Goal: Task Accomplishment & Management: Manage account settings

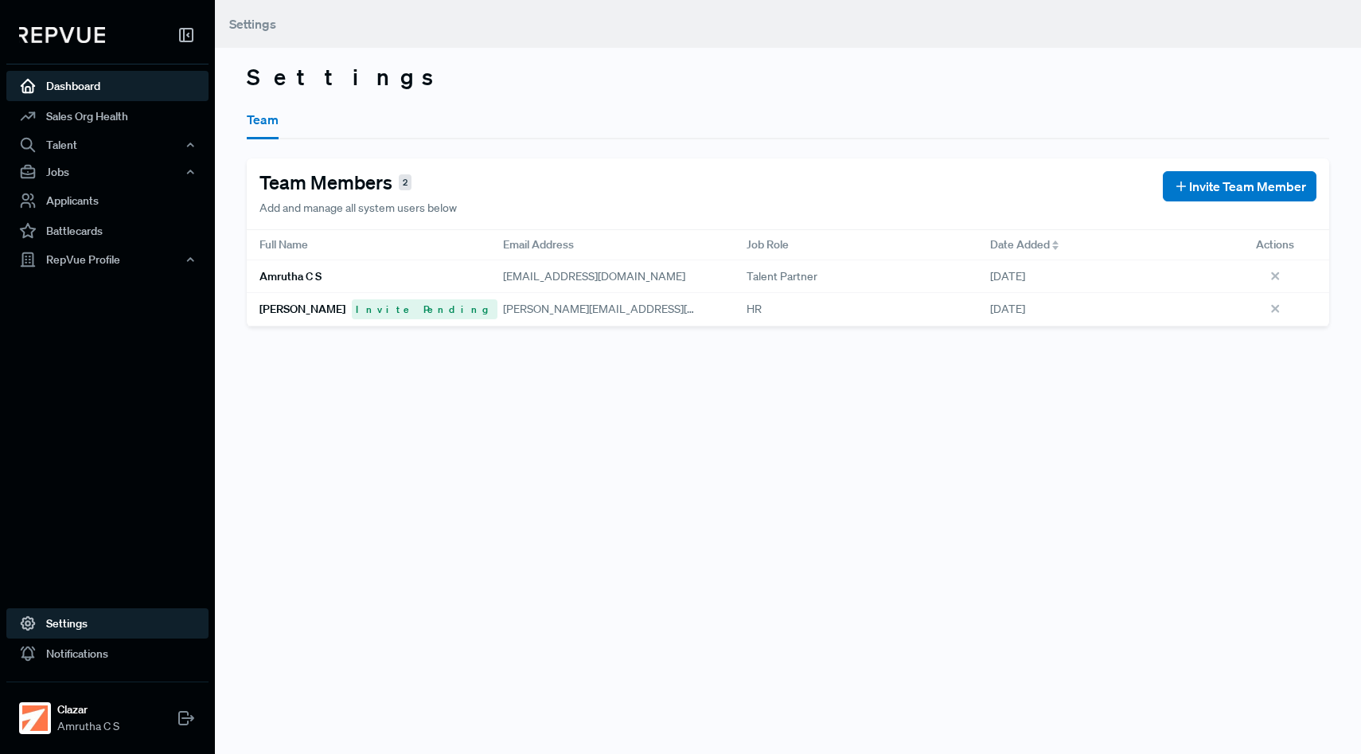
click at [138, 80] on link "Dashboard" at bounding box center [107, 86] width 202 height 30
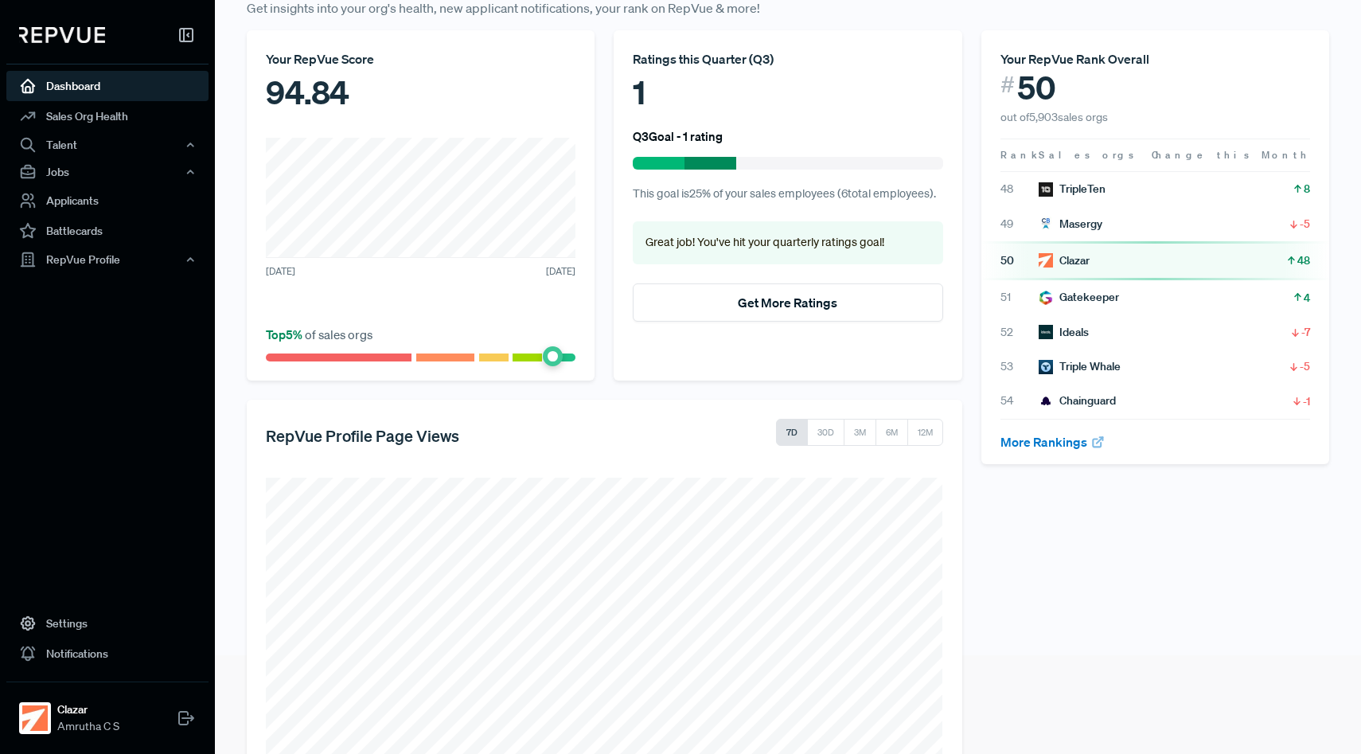
scroll to position [100, 0]
click at [179, 172] on div "Jobs" at bounding box center [107, 171] width 202 height 27
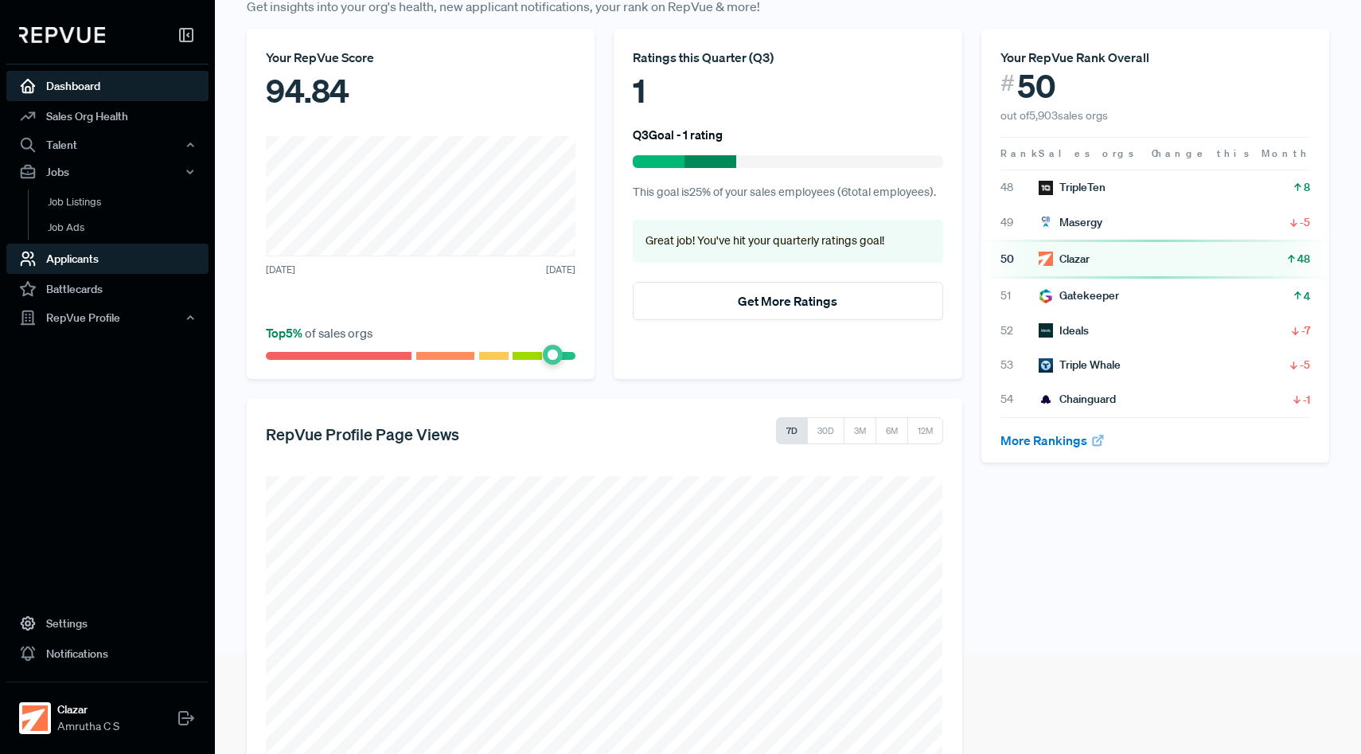
click at [126, 261] on link "Applicants" at bounding box center [107, 259] width 202 height 30
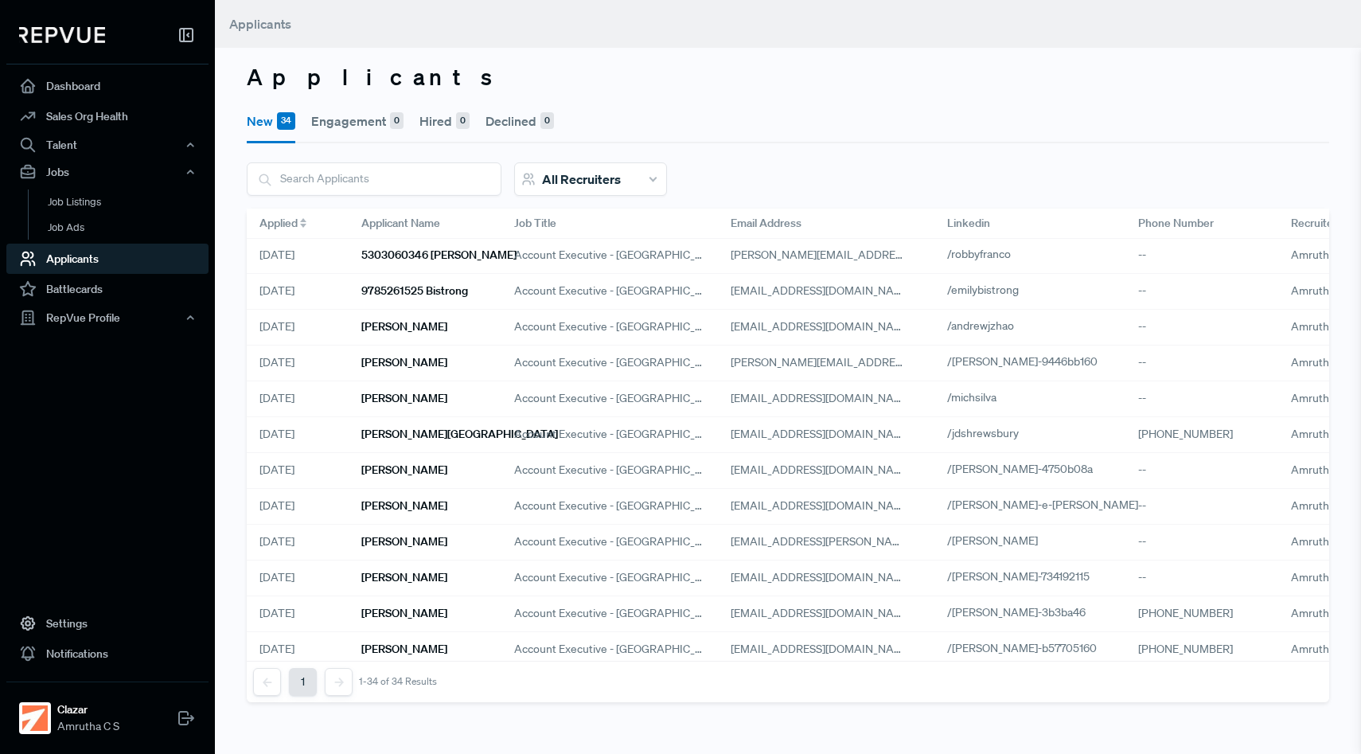
scroll to position [809, 0]
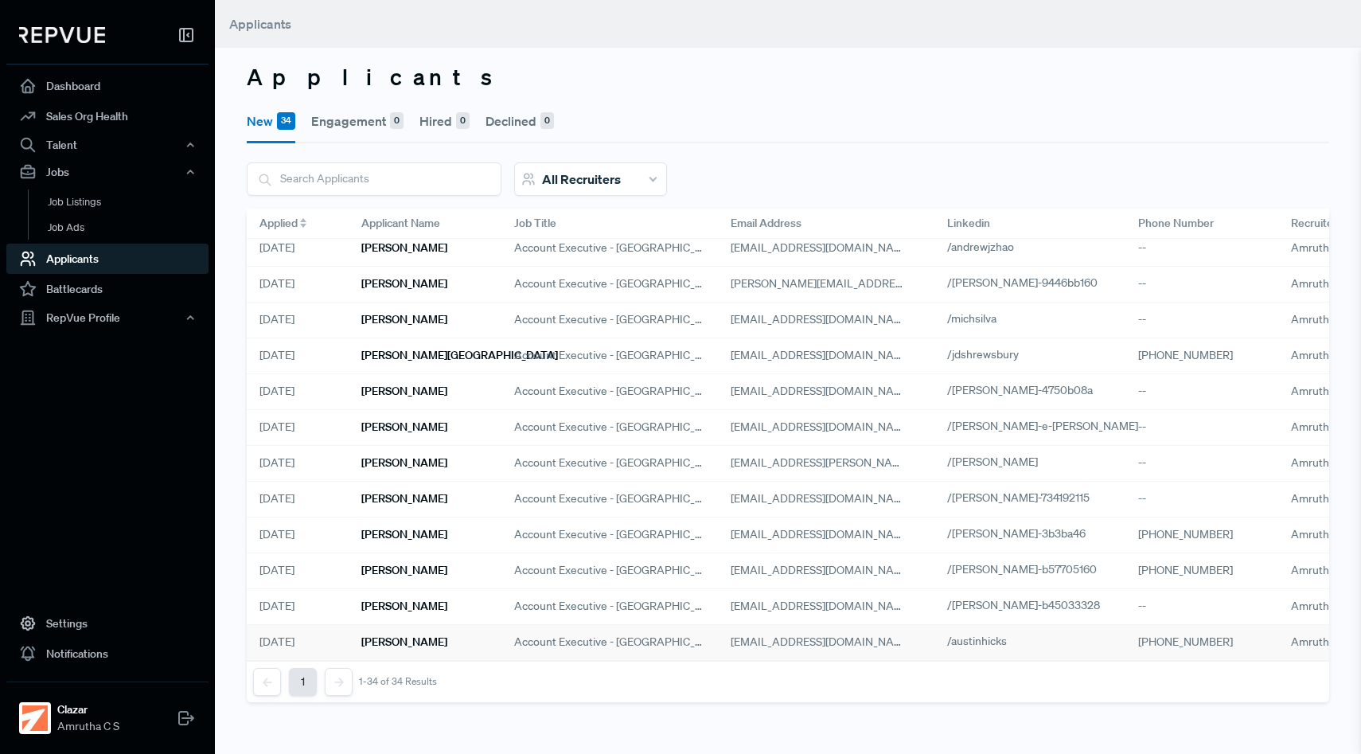
click at [420, 638] on h6 "[PERSON_NAME]" at bounding box center [404, 642] width 86 height 14
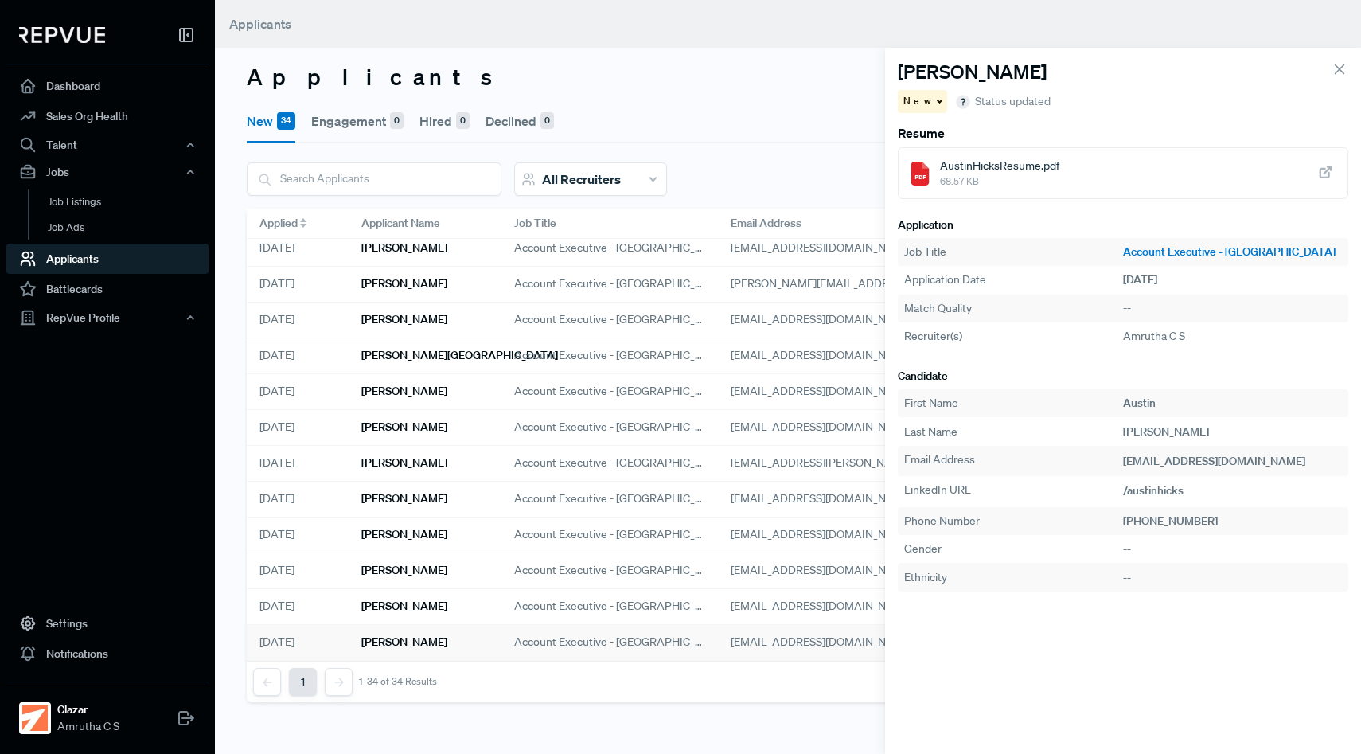
click at [1002, 103] on span "Status updated" at bounding box center [1013, 101] width 76 height 17
click at [957, 103] on use "button" at bounding box center [963, 102] width 13 height 13
click at [934, 100] on span at bounding box center [938, 100] width 8 height 2
click at [528, 726] on div "Applicants New 34 Engagement 0 Hired 0 Declined 0 All Recruiters Austin Hicks N…" at bounding box center [788, 377] width 1146 height 754
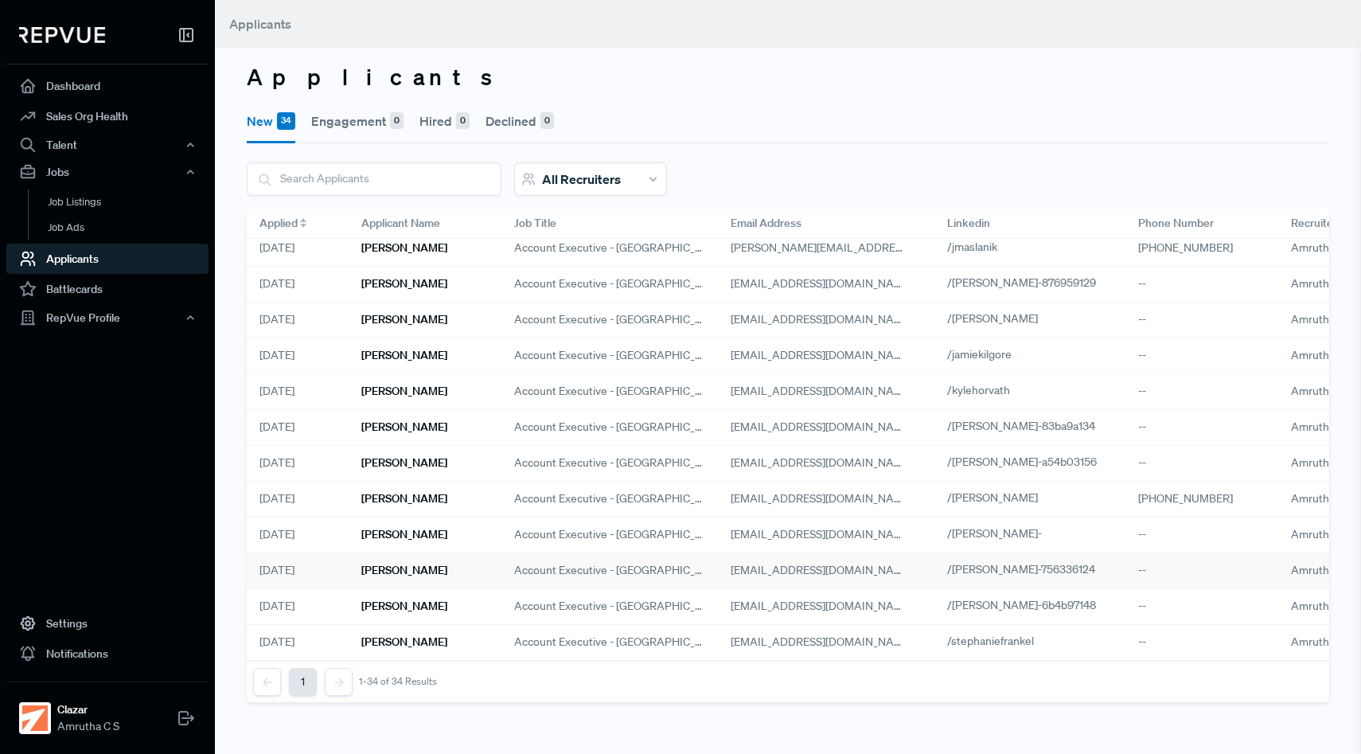
scroll to position [76, 0]
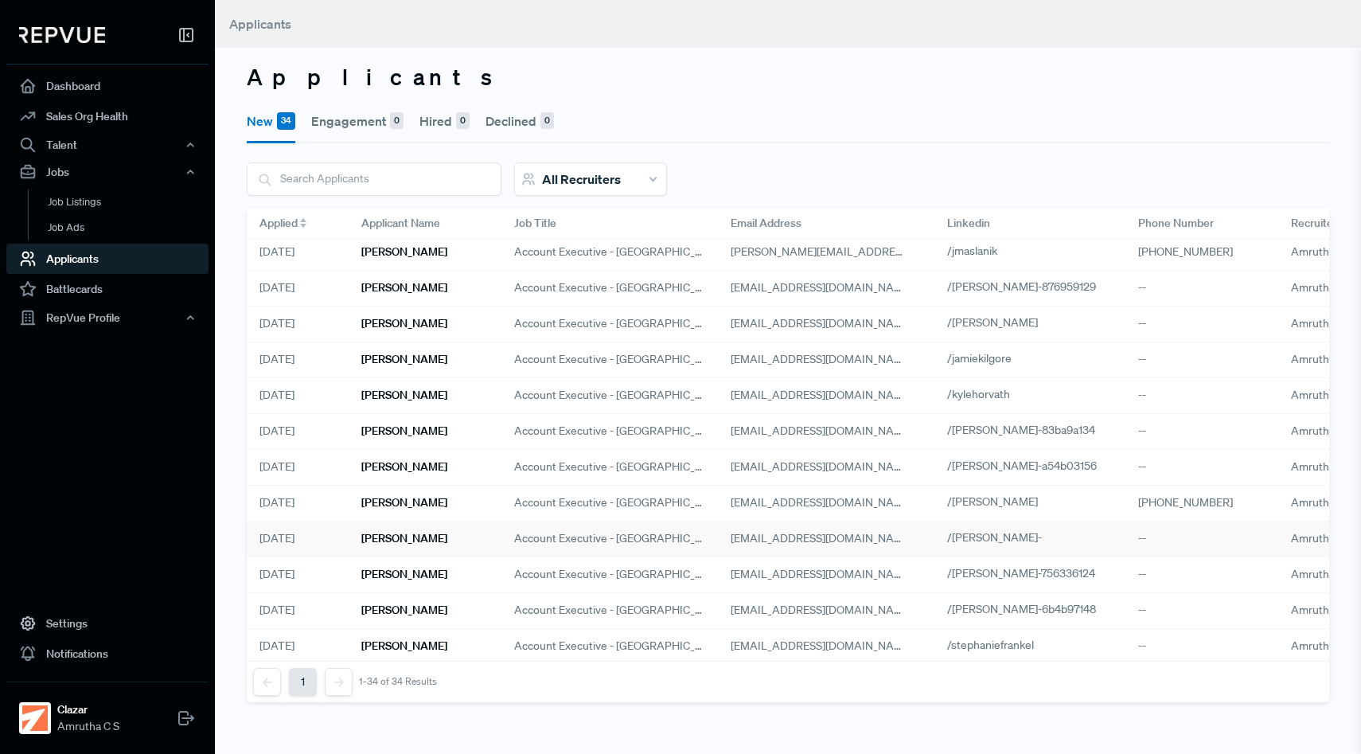
click at [369, 537] on h6 "Anthony Modica" at bounding box center [404, 539] width 86 height 14
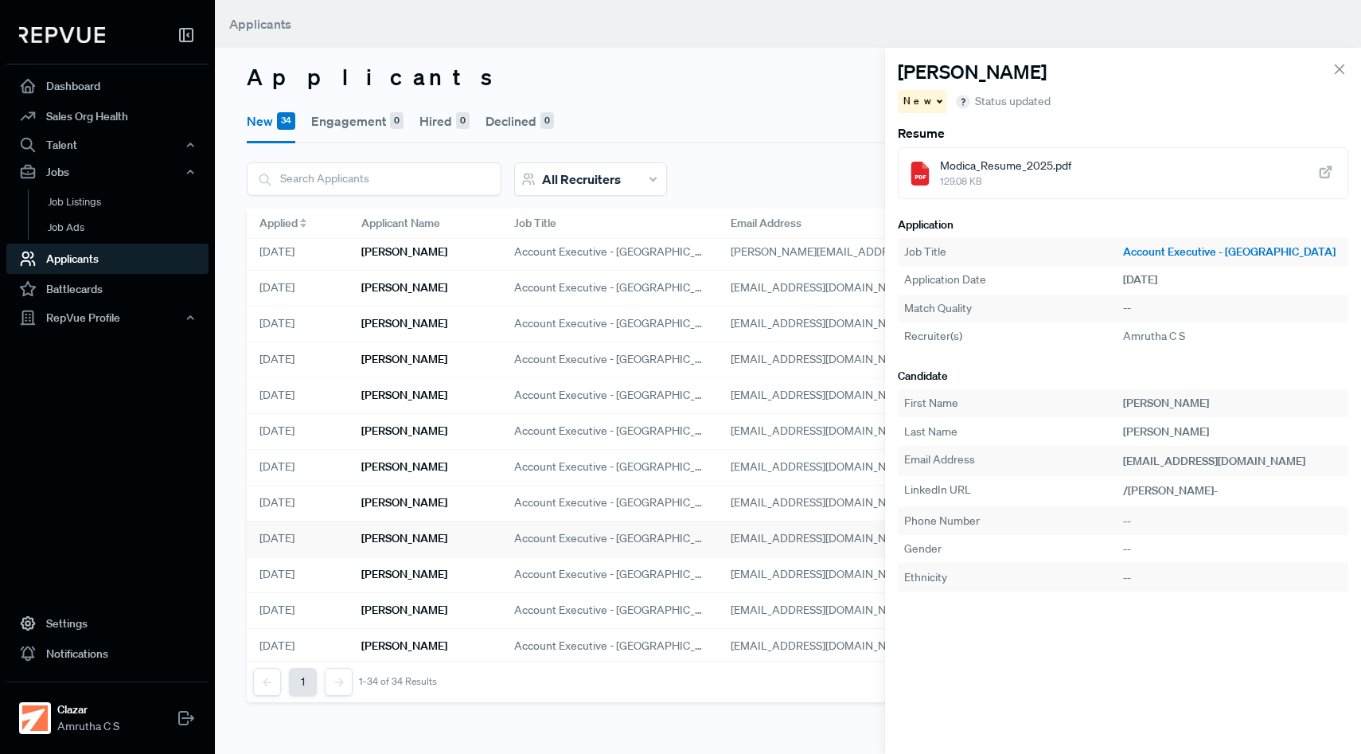
click at [924, 103] on div "New" at bounding box center [923, 101] width 50 height 23
click at [934, 126] on span "Engagement" at bounding box center [942, 130] width 64 height 14
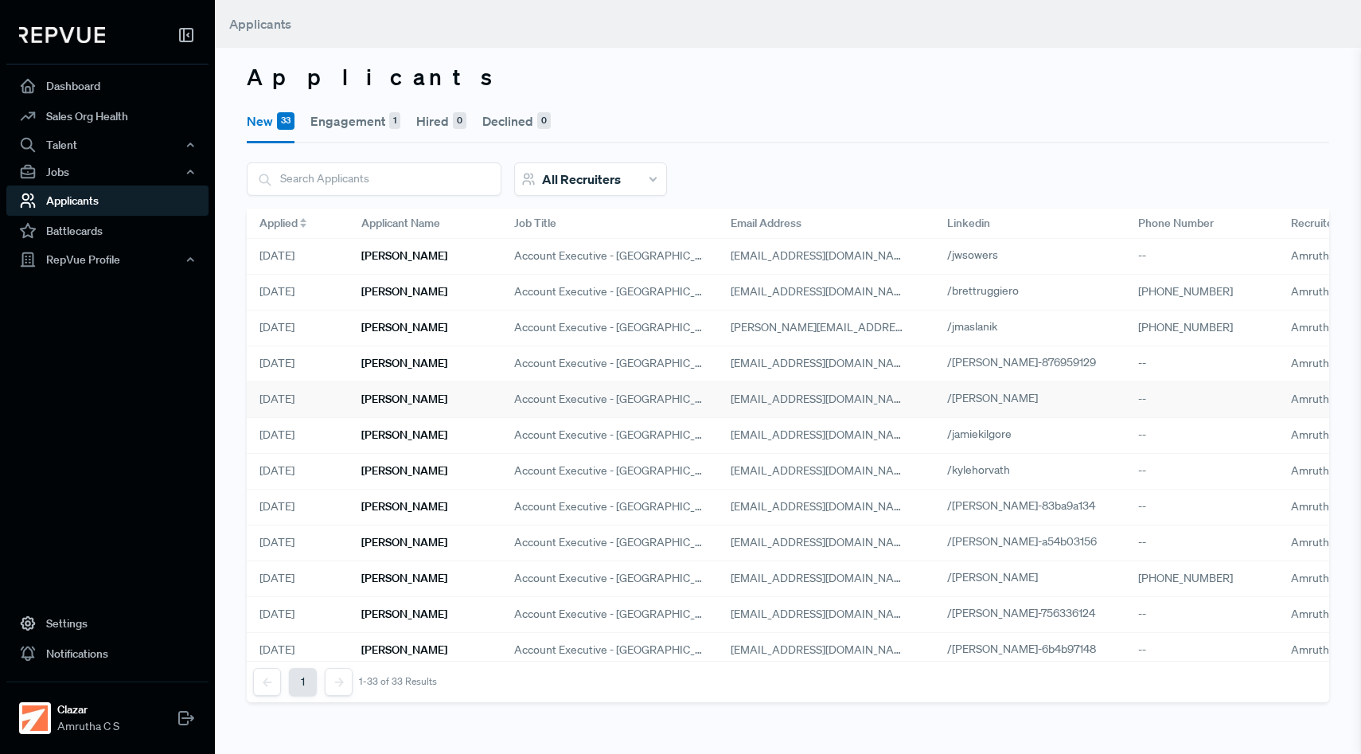
click at [365, 403] on h6 "[PERSON_NAME]" at bounding box center [404, 399] width 86 height 14
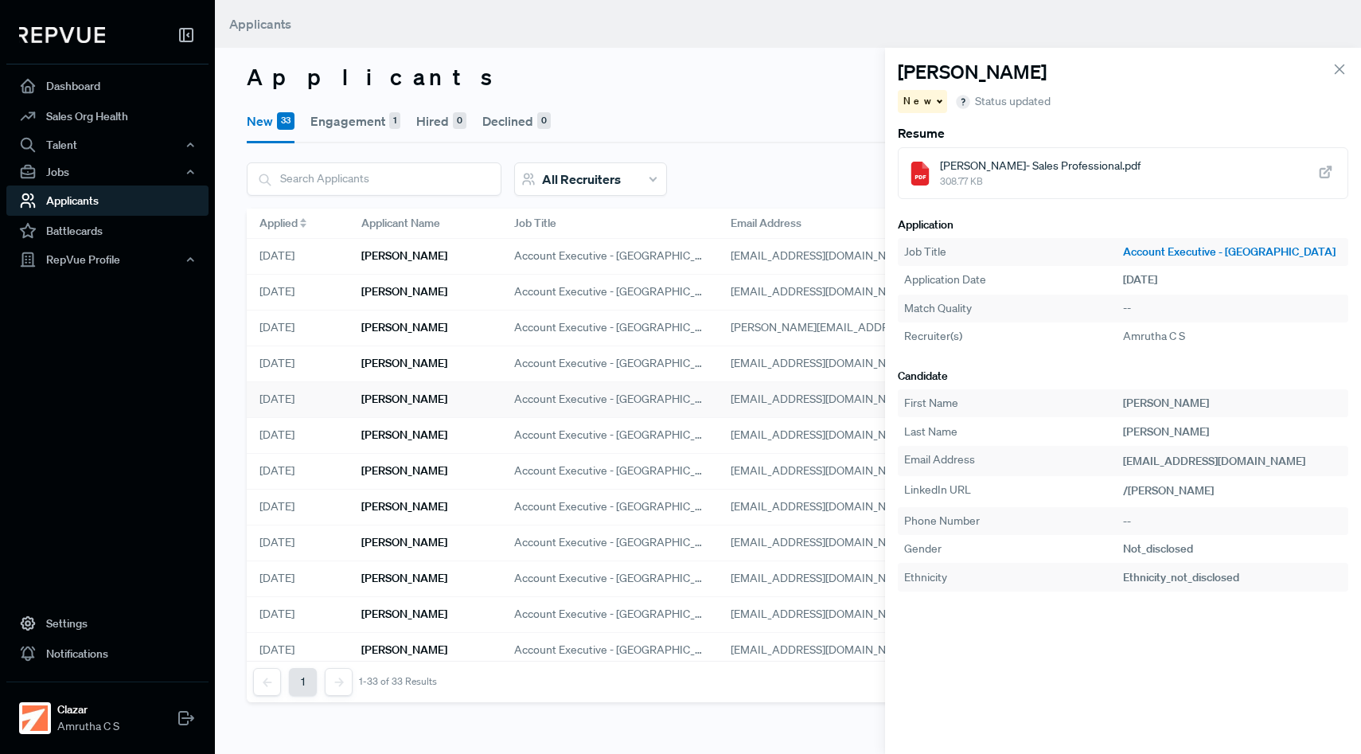
click at [919, 100] on span "New" at bounding box center [918, 101] width 31 height 14
click at [930, 132] on span "Engagement" at bounding box center [942, 130] width 64 height 14
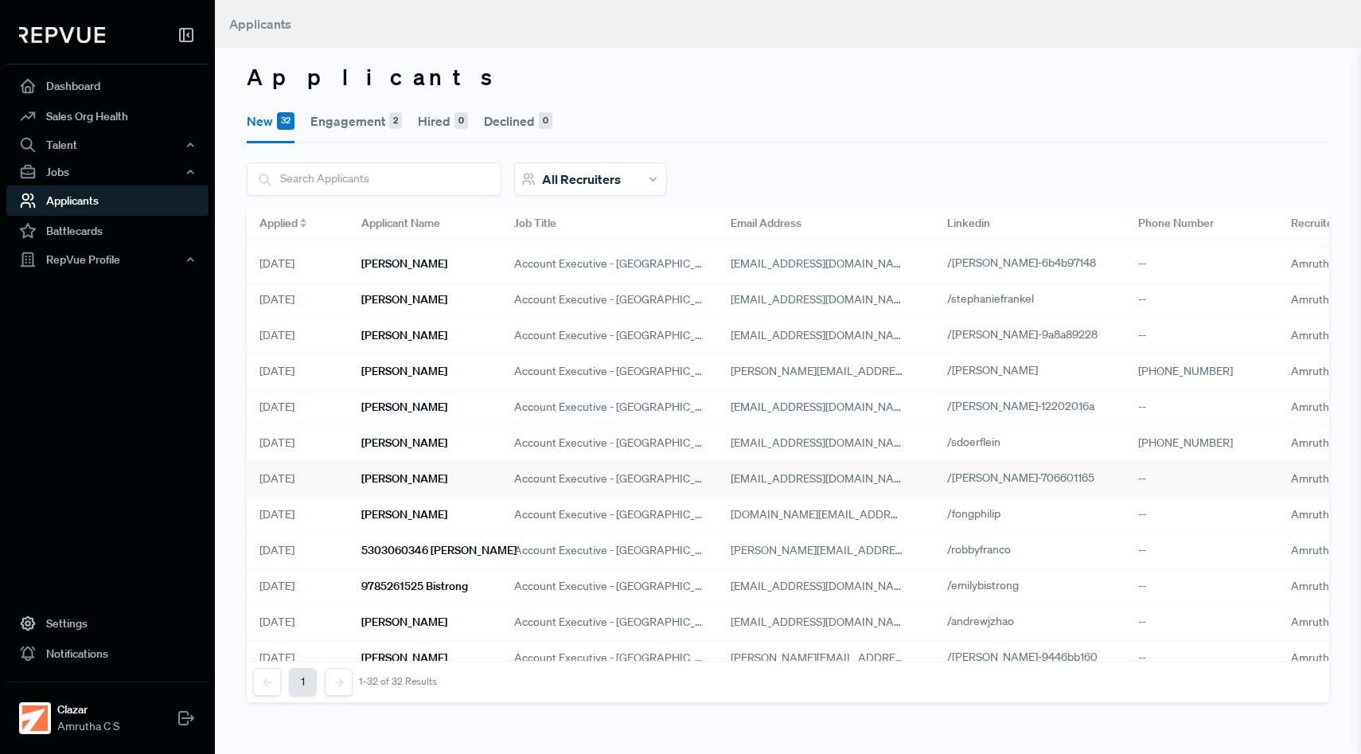
scroll to position [328, 0]
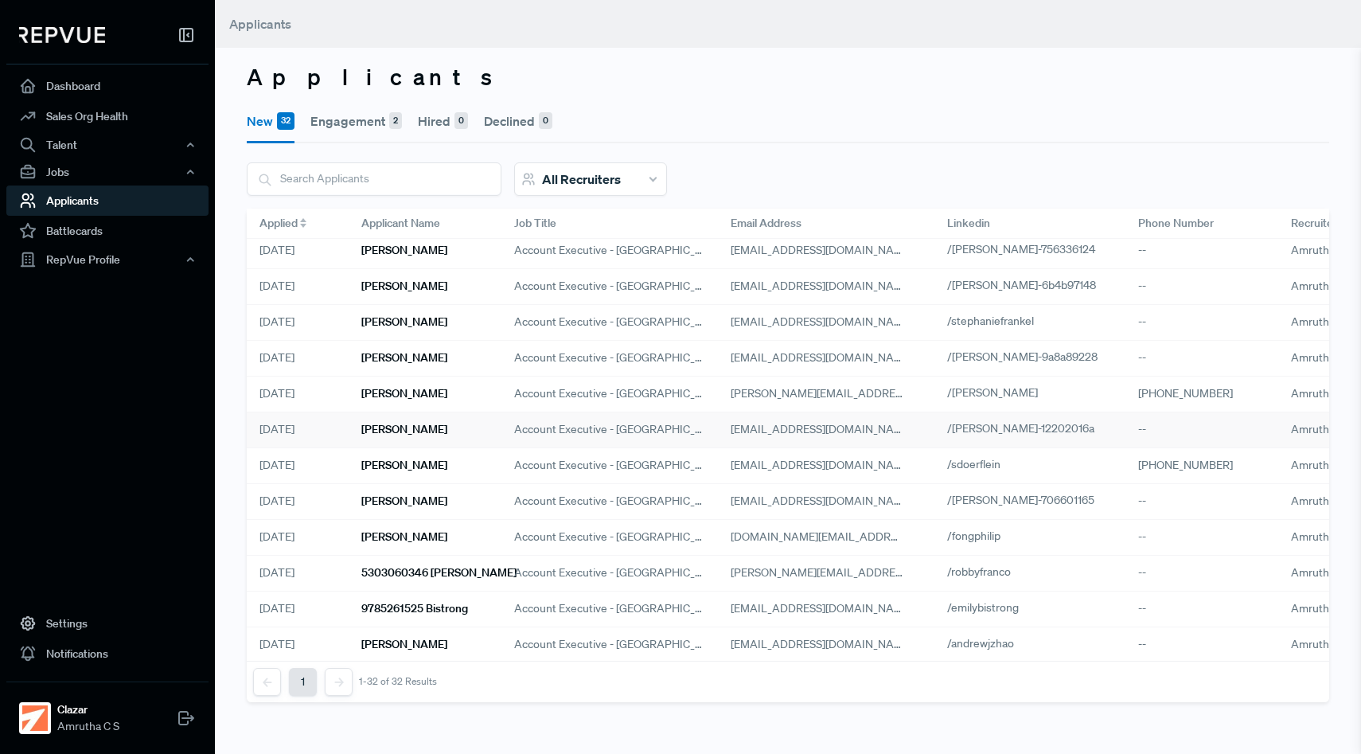
click at [320, 432] on div "[DATE]" at bounding box center [298, 430] width 102 height 36
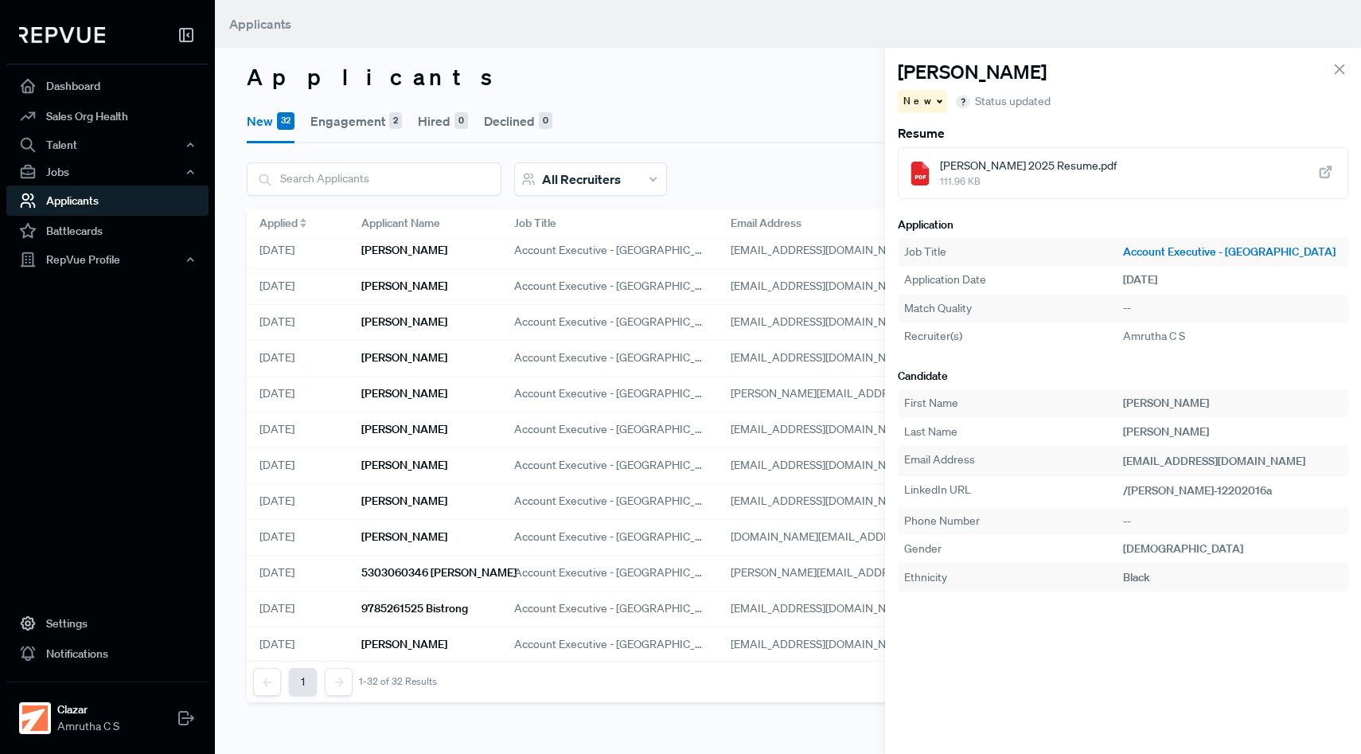
click at [914, 101] on span "New" at bounding box center [918, 101] width 31 height 14
click at [404, 428] on h6 "[PERSON_NAME]" at bounding box center [404, 430] width 86 height 14
click at [918, 105] on span "New" at bounding box center [918, 101] width 31 height 14
click at [937, 130] on span "Engagement" at bounding box center [942, 130] width 64 height 14
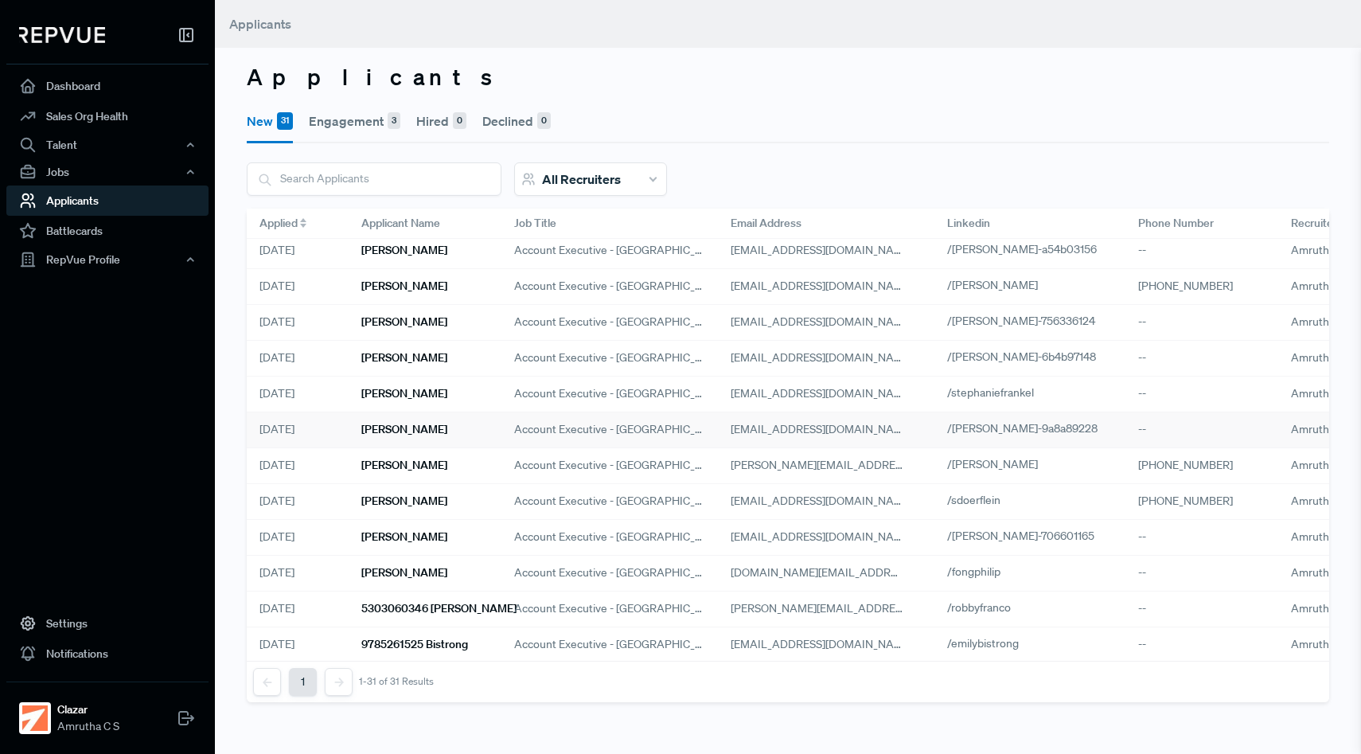
scroll to position [268, 0]
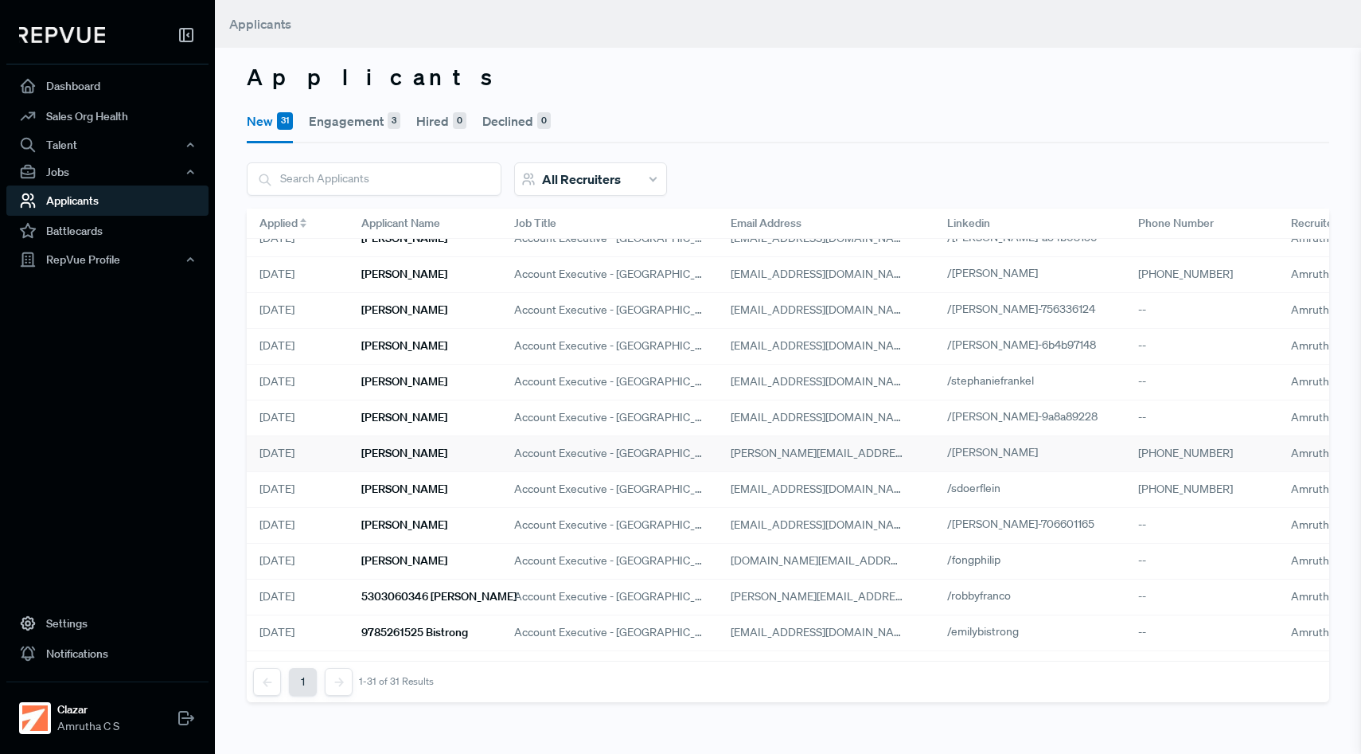
click at [408, 468] on div "[PERSON_NAME]" at bounding box center [425, 454] width 153 height 36
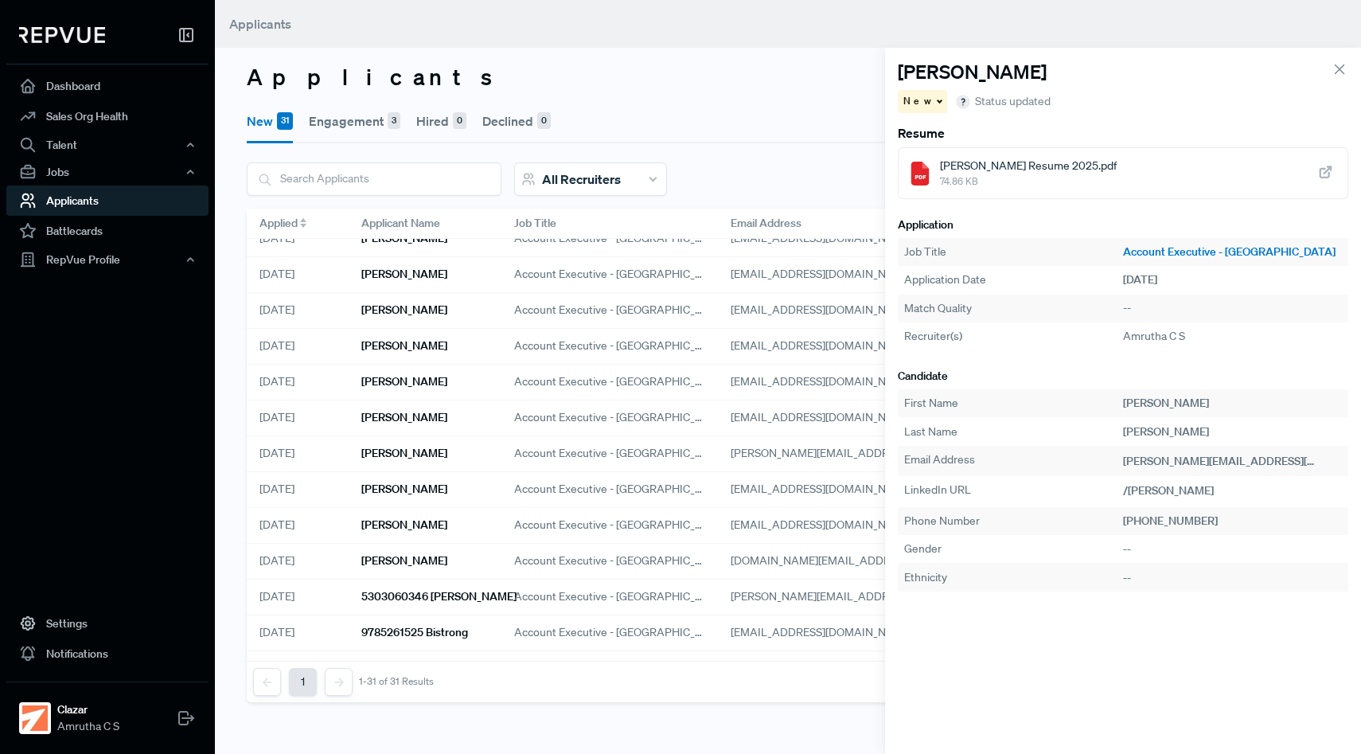
click at [908, 101] on span "New" at bounding box center [918, 101] width 31 height 14
click at [919, 127] on span "Engagement" at bounding box center [942, 130] width 64 height 14
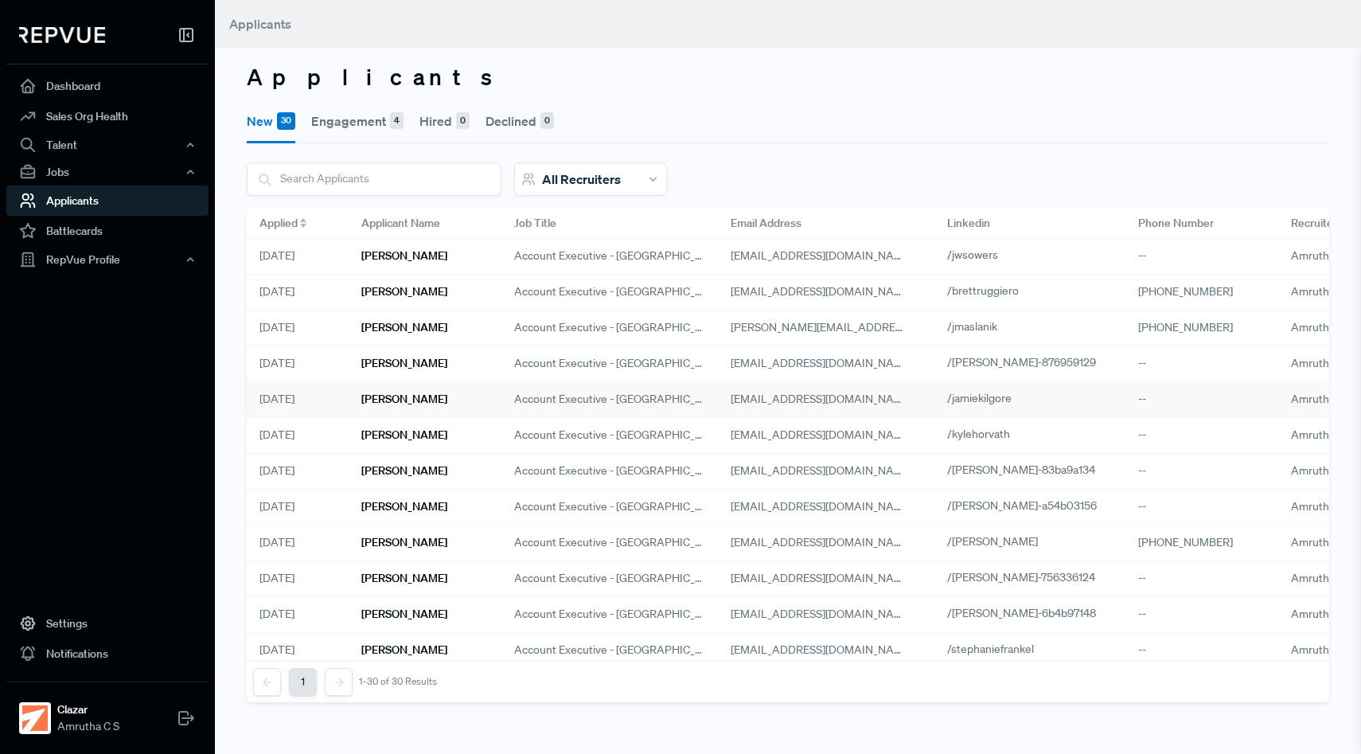
click at [435, 405] on div "Jamie Kilgore" at bounding box center [425, 400] width 153 height 36
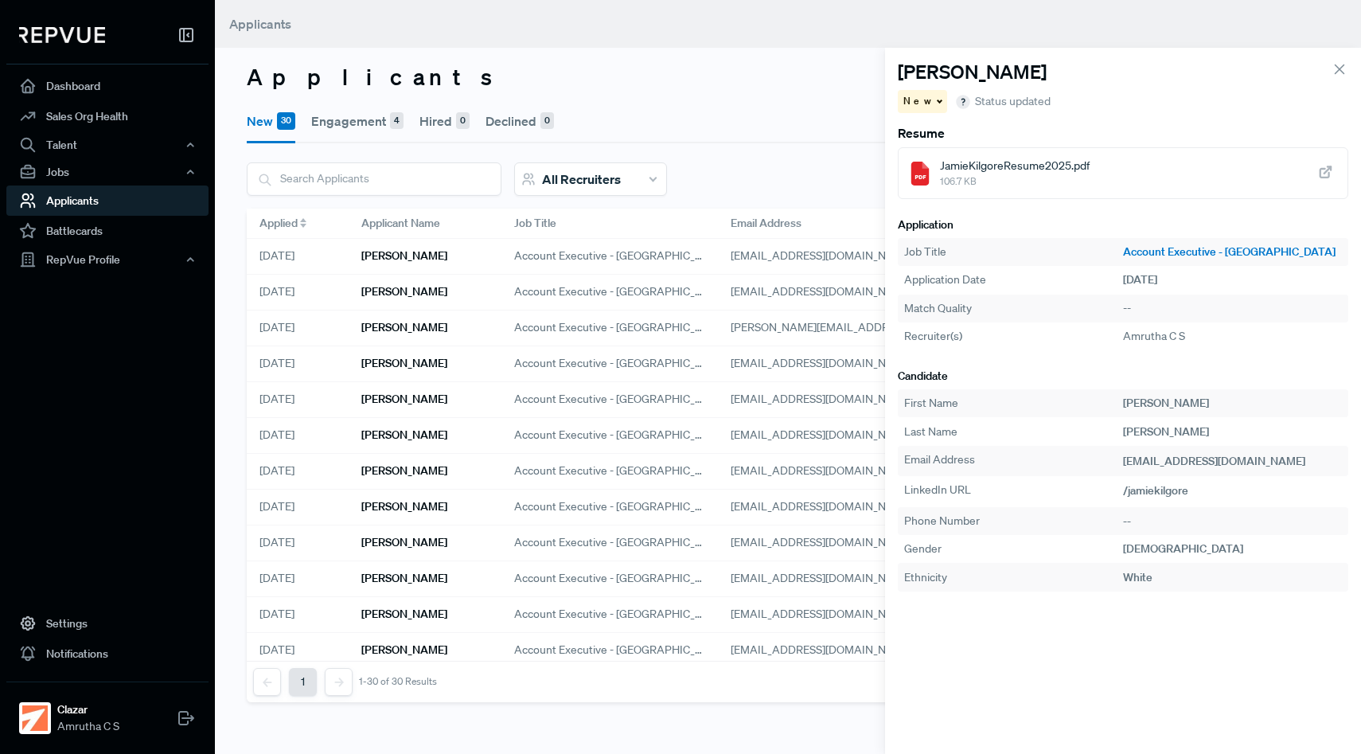
click at [917, 107] on span "New" at bounding box center [918, 101] width 31 height 14
click at [927, 135] on span "Engagement" at bounding box center [942, 130] width 64 height 14
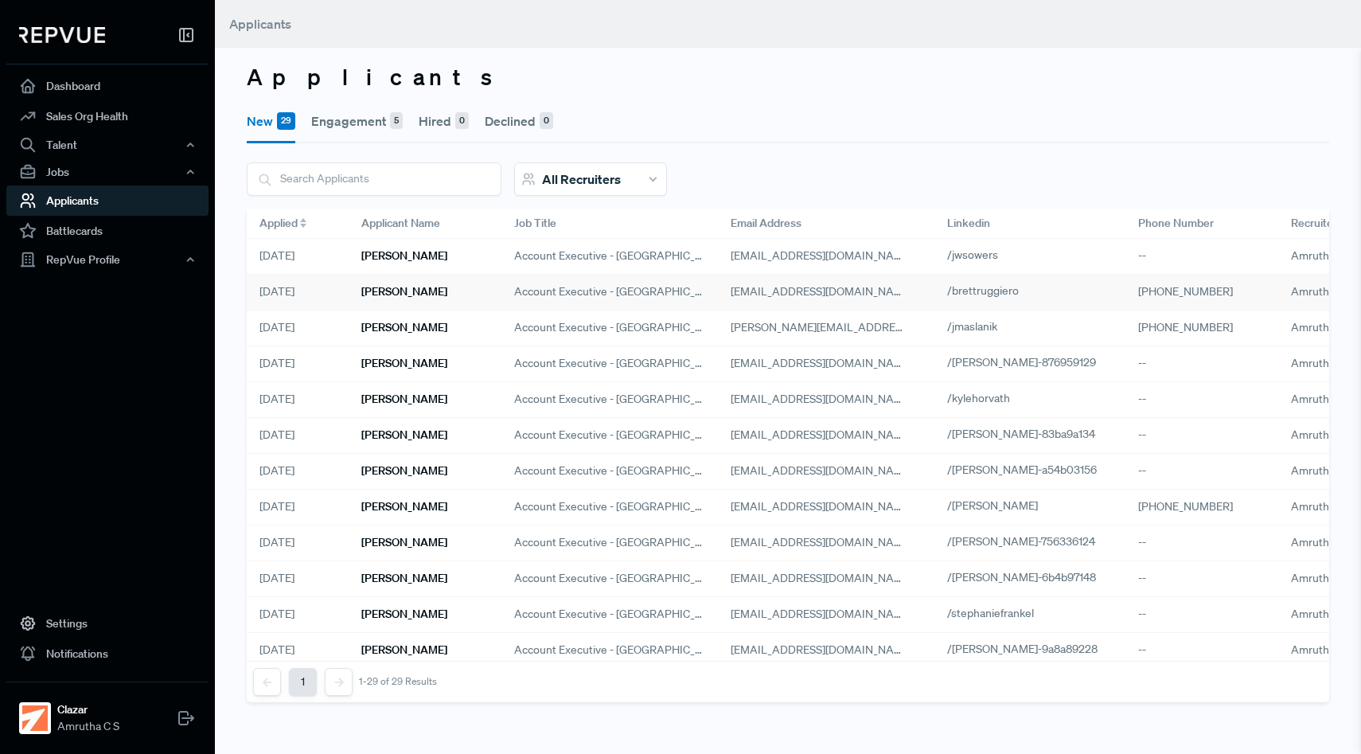
click at [436, 299] on div "[PERSON_NAME]" at bounding box center [425, 293] width 153 height 36
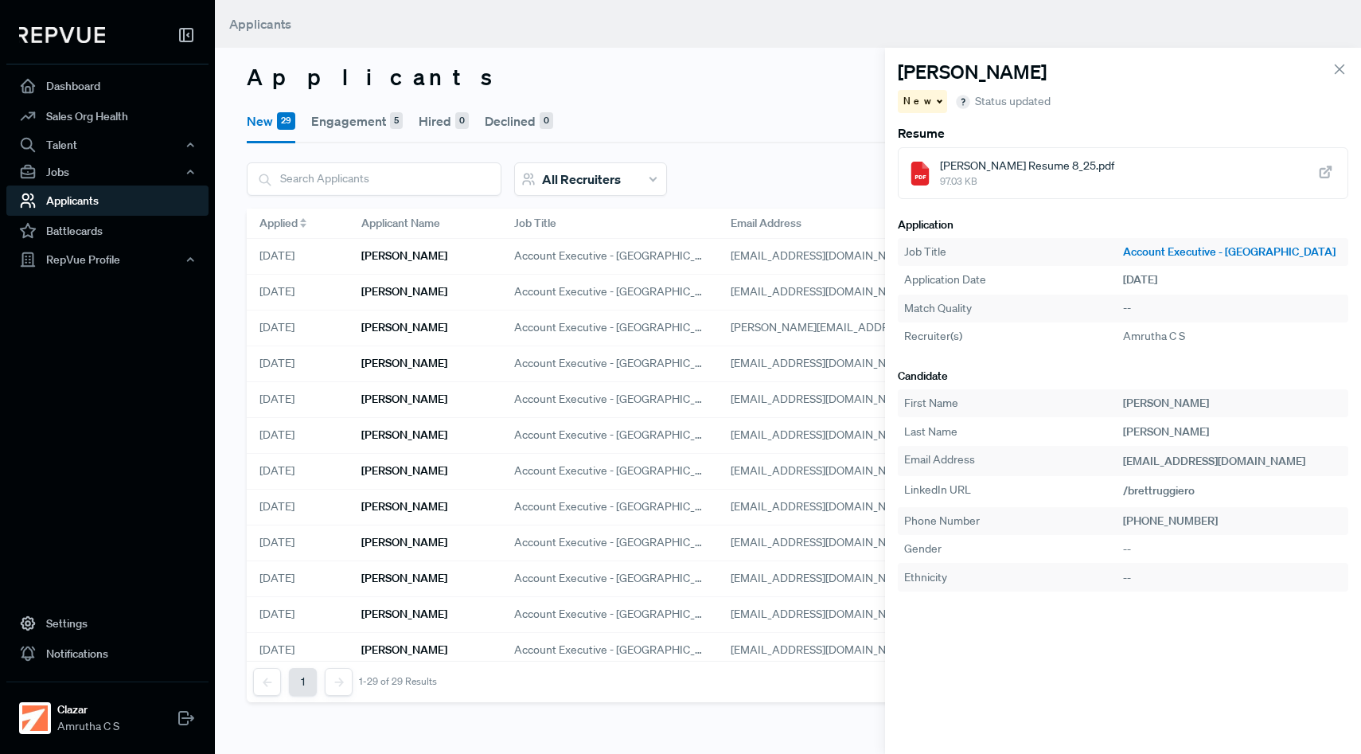
click at [648, 92] on div "Applicants New 29 Engagement 5 Hired 0 Declined 0 All Recruiters Brett Ruggiero…" at bounding box center [788, 377] width 1146 height 754
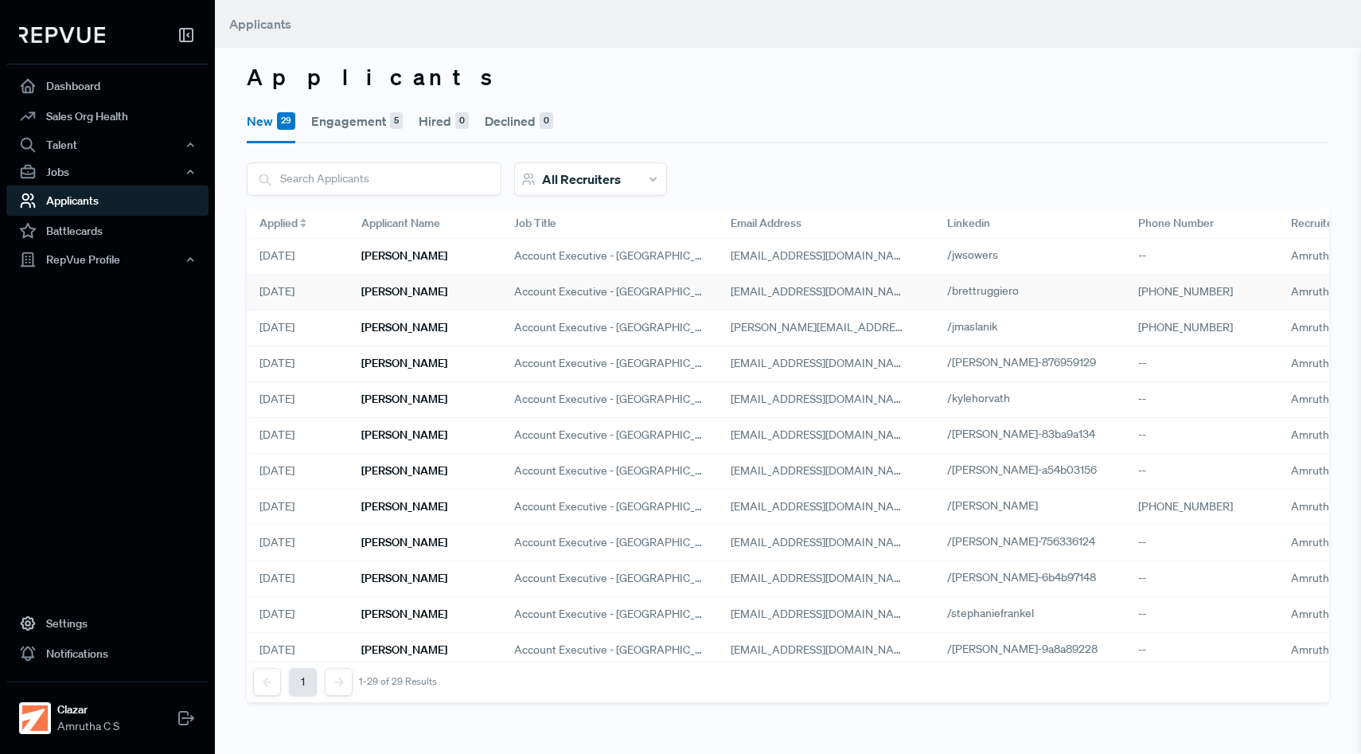
click at [431, 288] on h6 "Brett Ruggiero" at bounding box center [404, 292] width 86 height 14
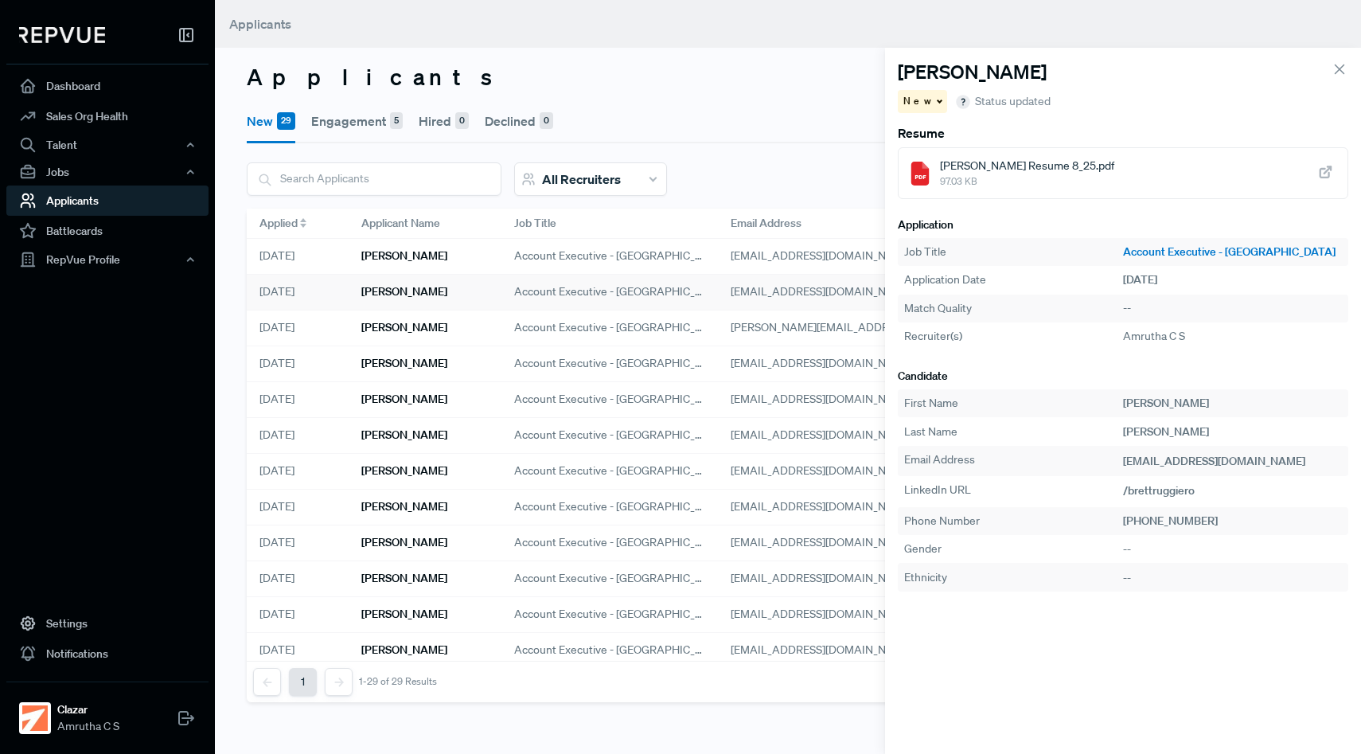
click at [911, 101] on span "New" at bounding box center [918, 101] width 31 height 14
click at [971, 179] on span "Hire unsuccessful" at bounding box center [955, 183] width 90 height 14
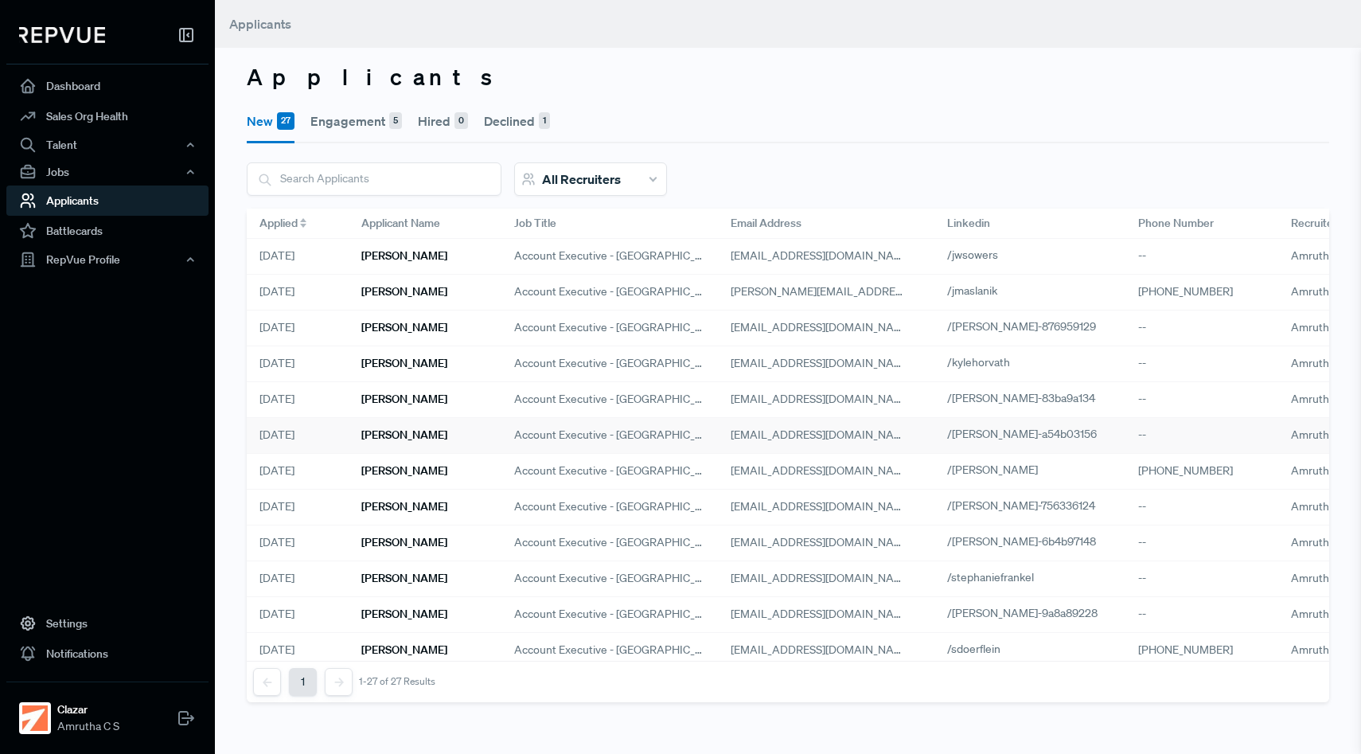
click at [435, 439] on h6 "[PERSON_NAME]" at bounding box center [404, 435] width 86 height 14
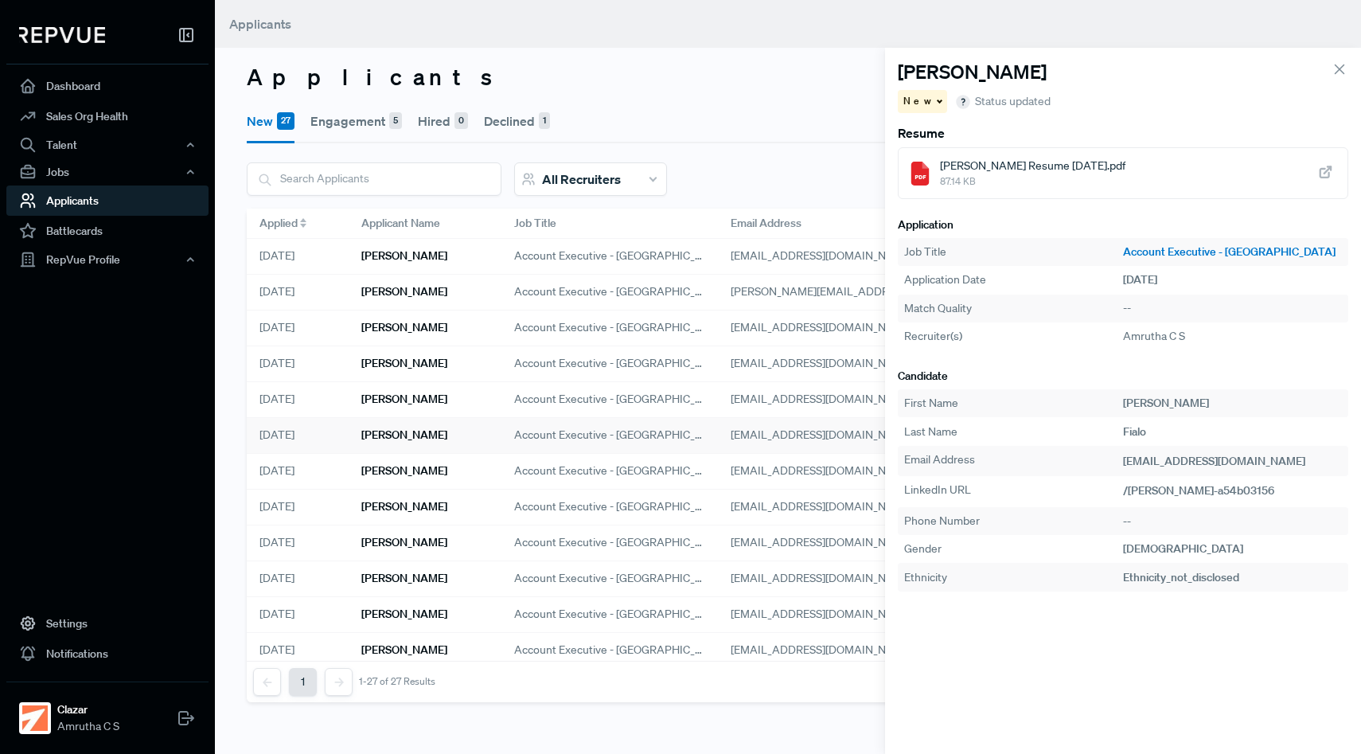
click at [920, 107] on span "New" at bounding box center [918, 101] width 31 height 14
click at [937, 130] on span "Engagement" at bounding box center [942, 130] width 64 height 14
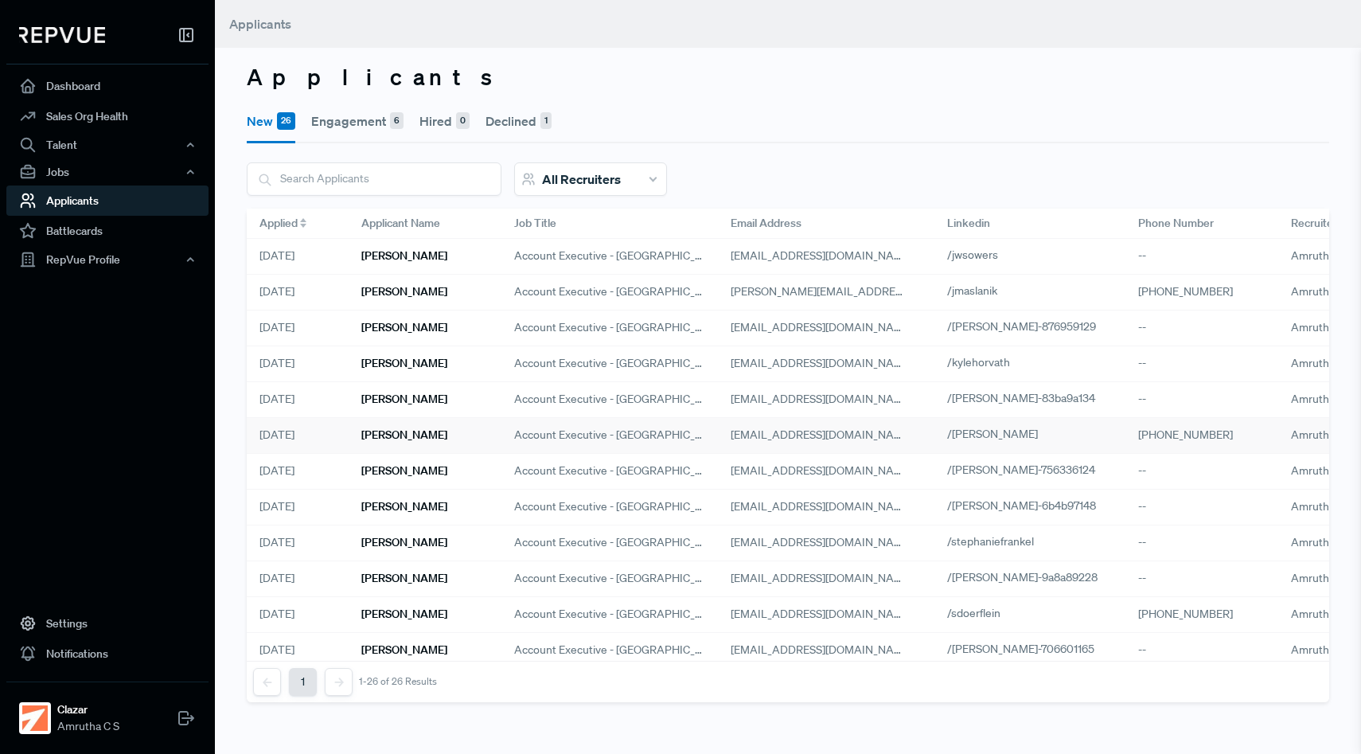
click at [456, 435] on div "[PERSON_NAME]" at bounding box center [425, 436] width 153 height 36
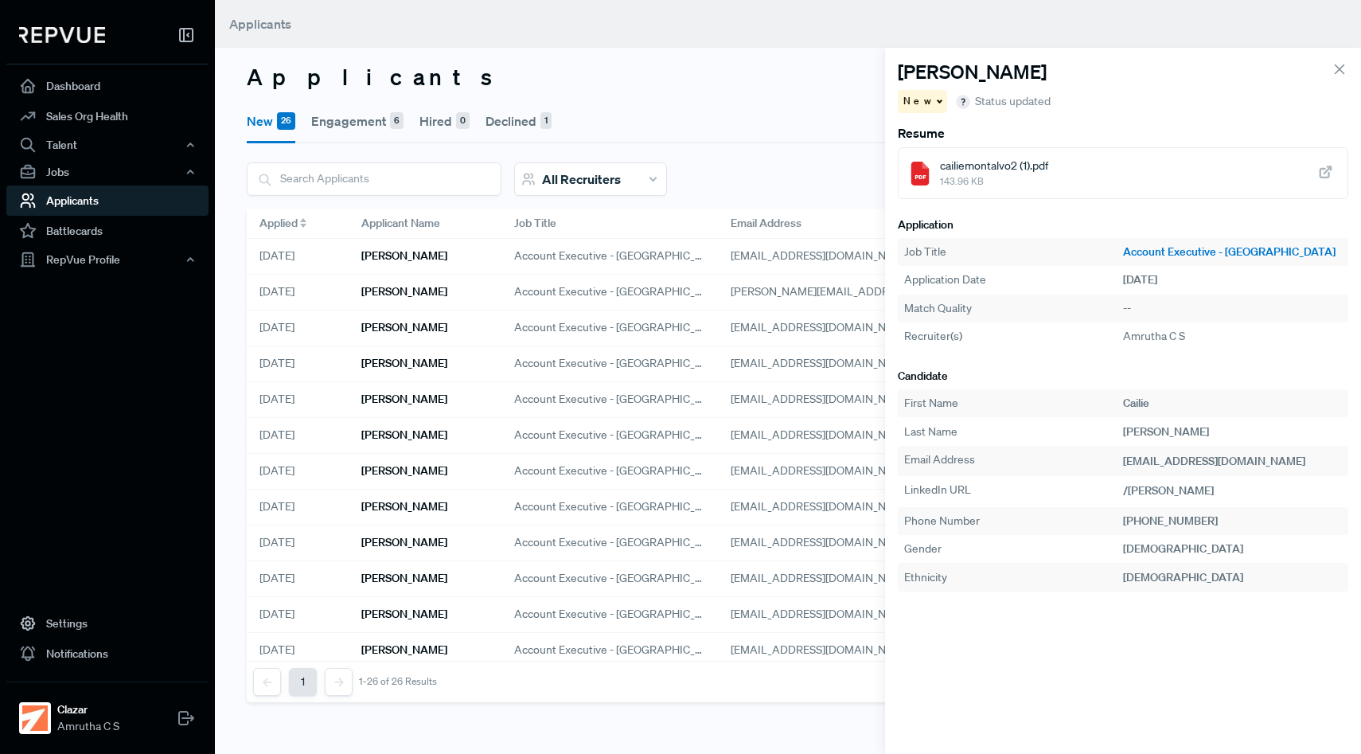
click at [920, 105] on span "New" at bounding box center [918, 101] width 31 height 14
click at [934, 131] on span "Engagement" at bounding box center [942, 130] width 64 height 14
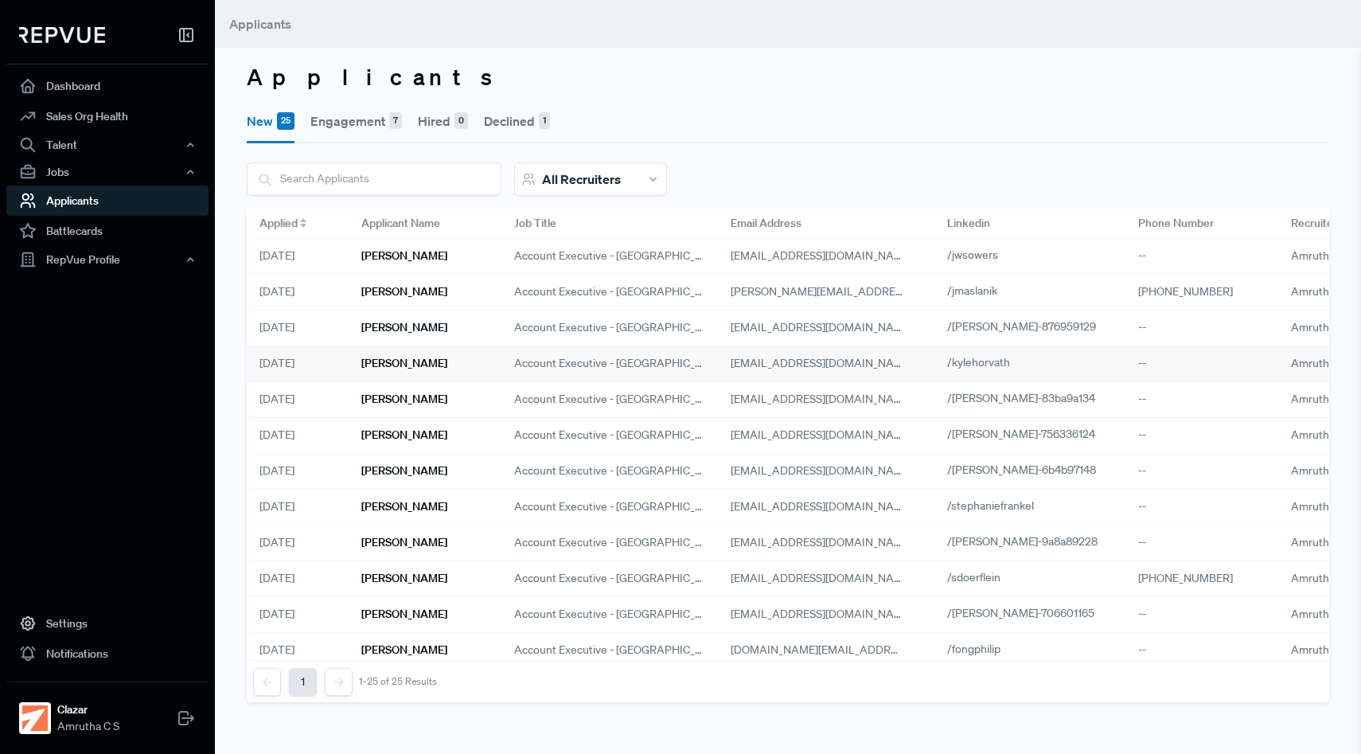
click at [403, 366] on h6 "Kyle Horvath" at bounding box center [404, 364] width 86 height 14
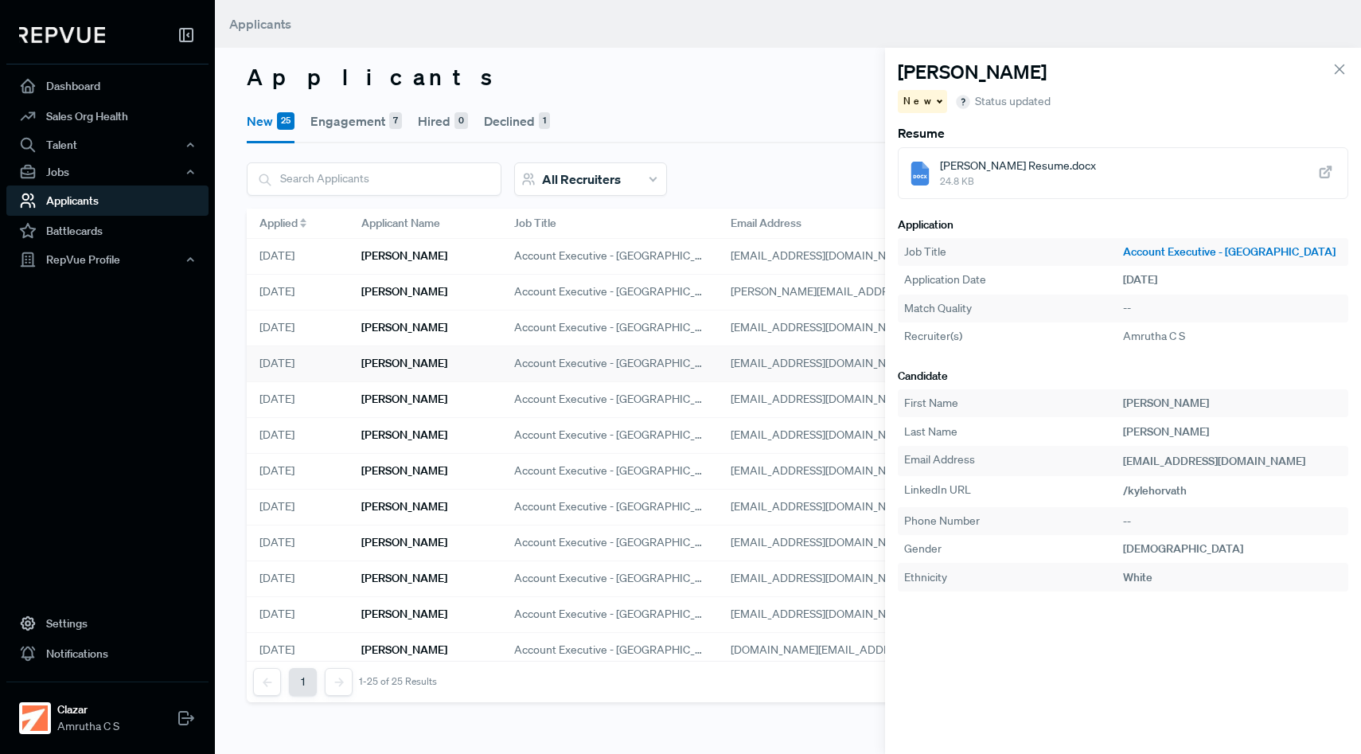
click at [912, 98] on span "New" at bounding box center [918, 101] width 31 height 14
click at [946, 189] on span "Hire unsuccessful" at bounding box center [955, 183] width 90 height 14
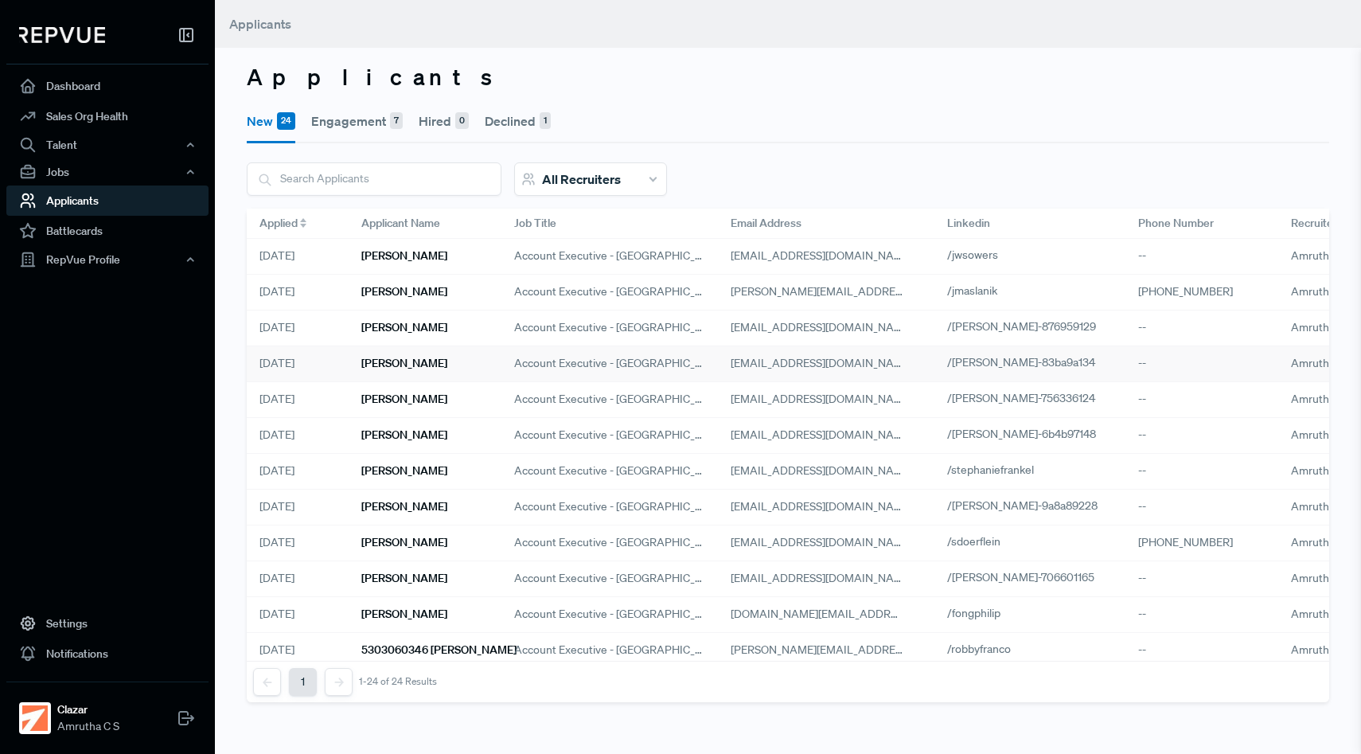
click at [377, 366] on h6 "[PERSON_NAME]" at bounding box center [404, 364] width 86 height 14
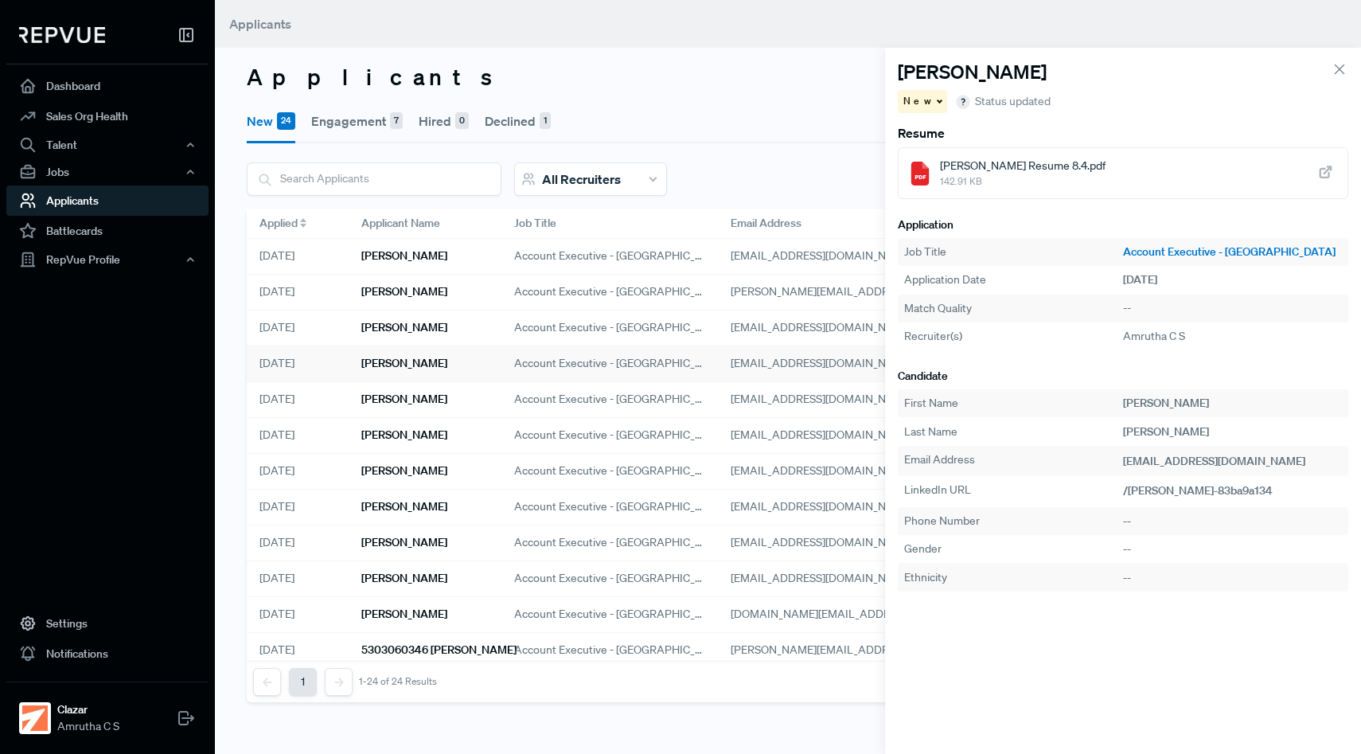
click at [1321, 166] on icon at bounding box center [1325, 173] width 18 height 18
click at [409, 249] on h6 "John Sowers" at bounding box center [404, 256] width 86 height 14
click at [918, 101] on span "New" at bounding box center [918, 101] width 31 height 14
click at [953, 186] on span "Hire unsuccessful" at bounding box center [955, 183] width 90 height 14
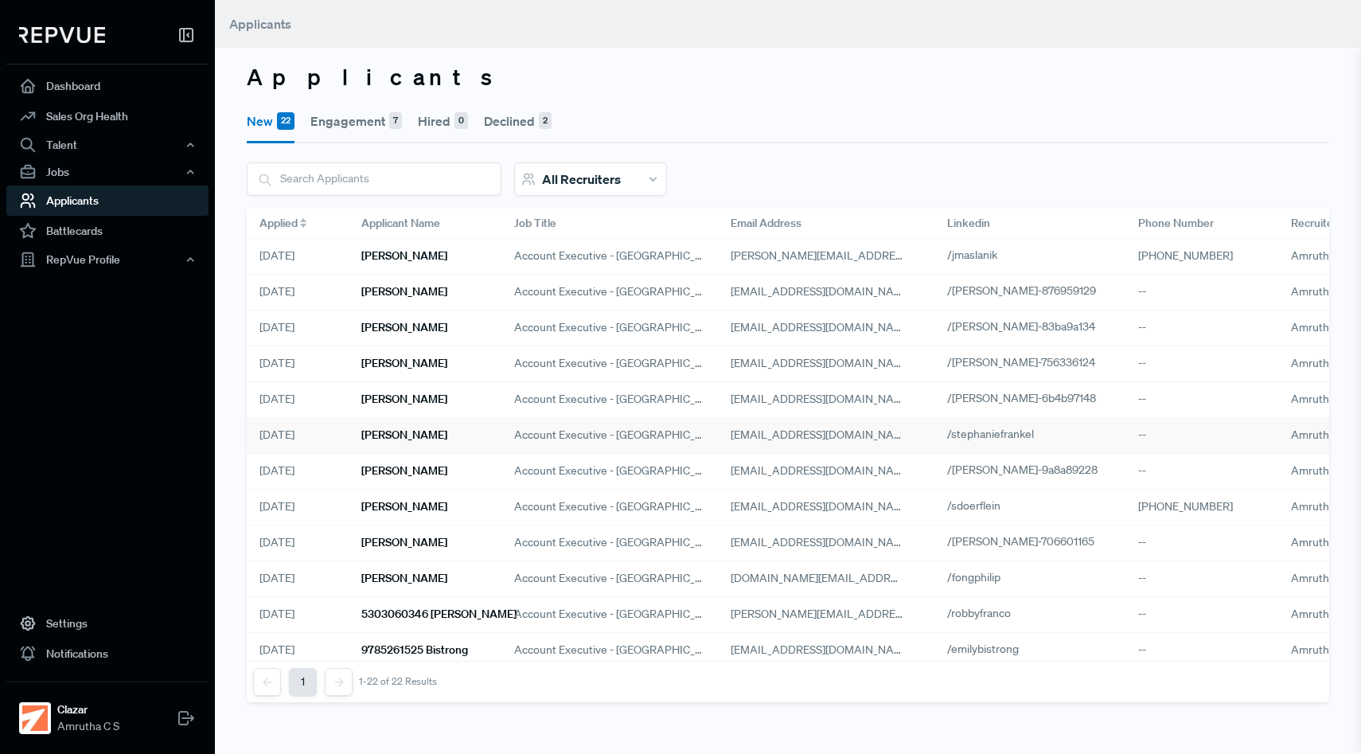
click at [456, 441] on div "[PERSON_NAME]" at bounding box center [425, 436] width 153 height 36
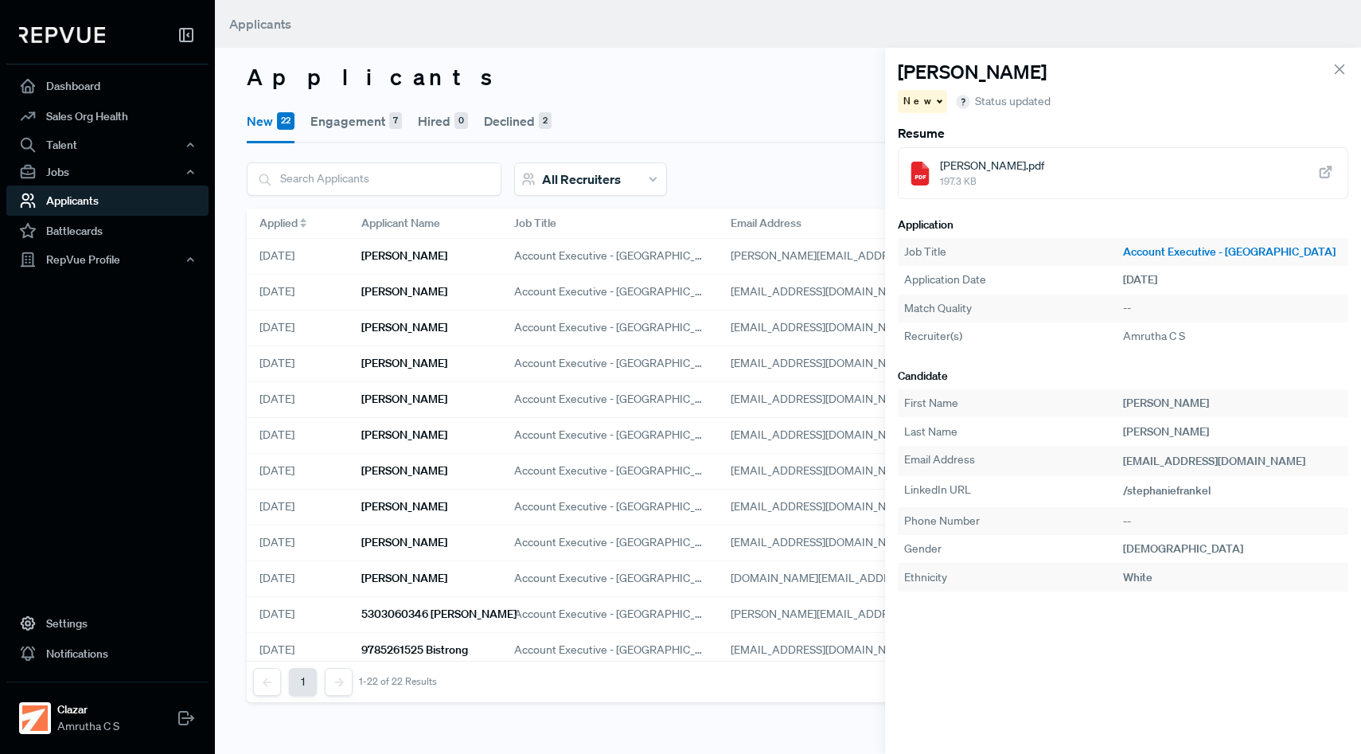
click at [930, 95] on div "New" at bounding box center [923, 101] width 50 height 23
click at [935, 123] on span "Engagement" at bounding box center [942, 130] width 64 height 14
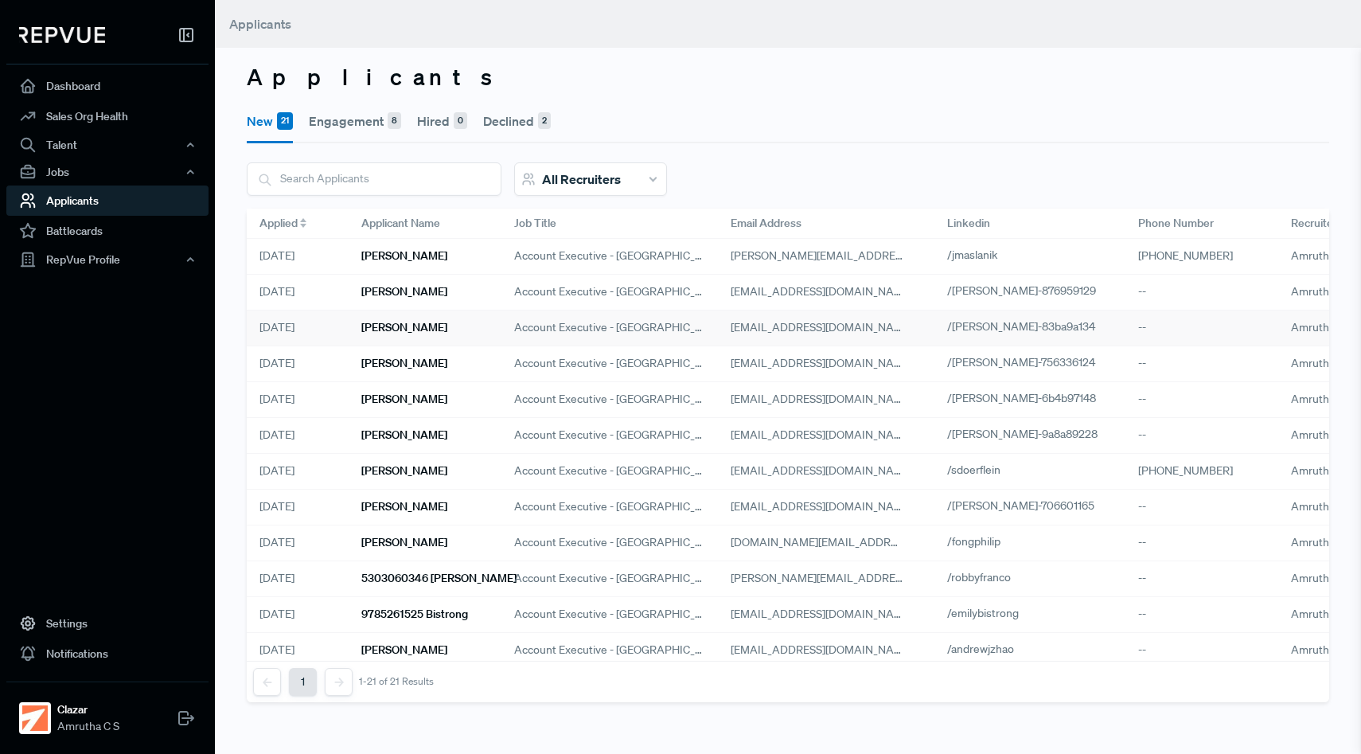
click at [400, 336] on div "[PERSON_NAME]" at bounding box center [425, 328] width 153 height 36
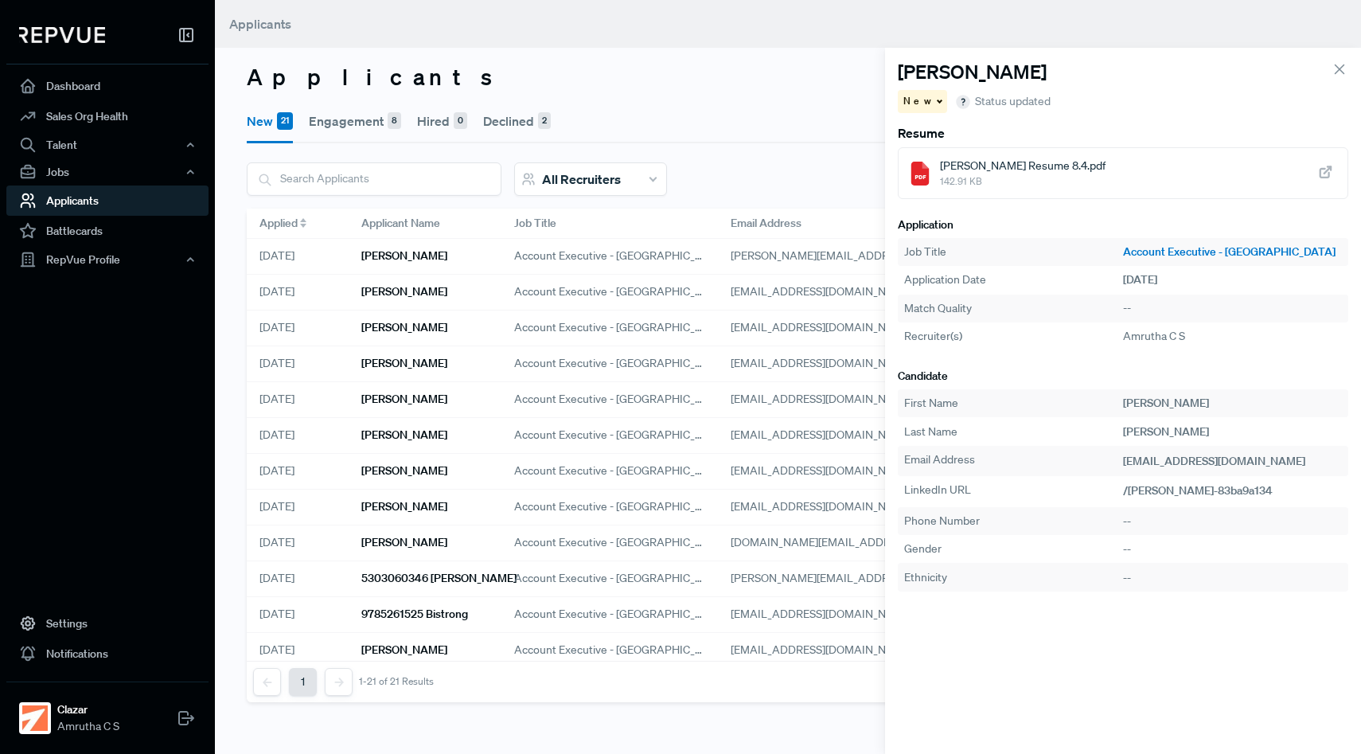
click at [921, 105] on span "New" at bounding box center [918, 101] width 31 height 14
click at [942, 184] on span "Hire unsuccessful" at bounding box center [955, 183] width 90 height 14
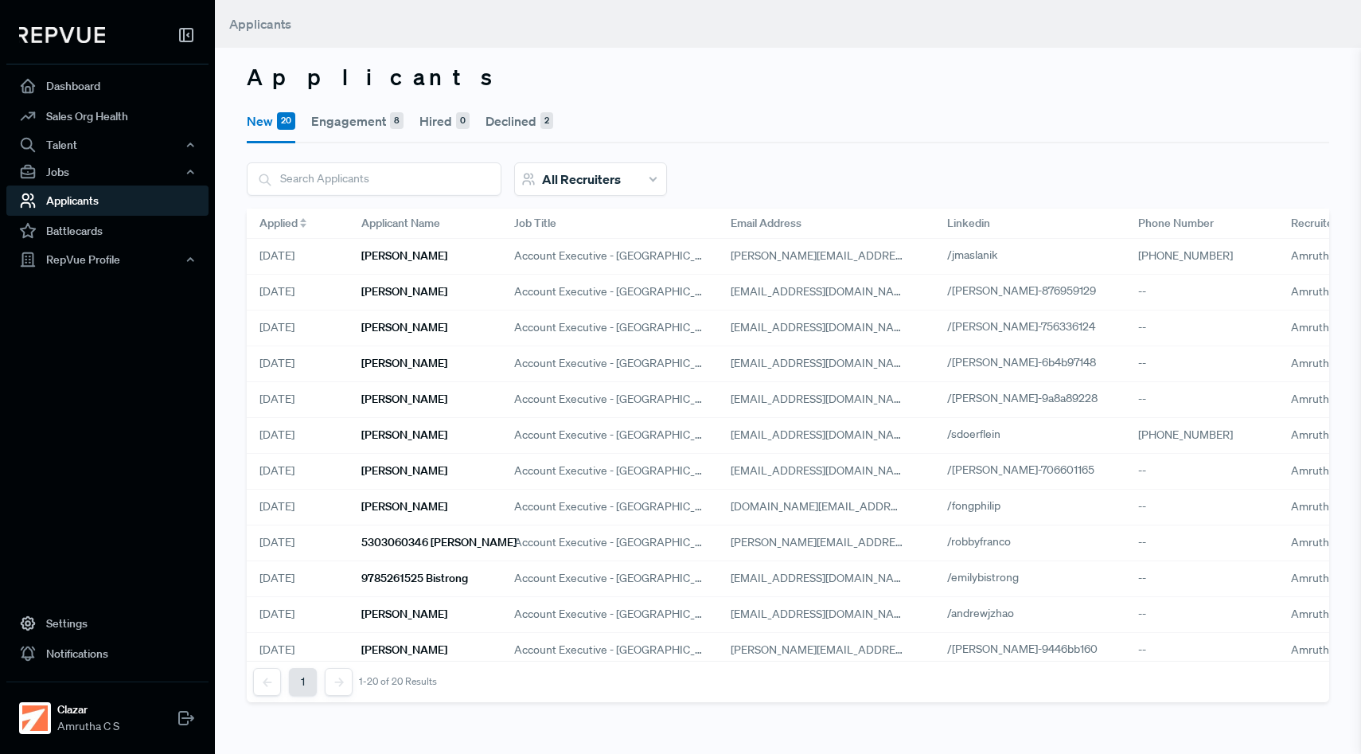
click at [443, 299] on div "Jared Grillo" at bounding box center [425, 293] width 153 height 36
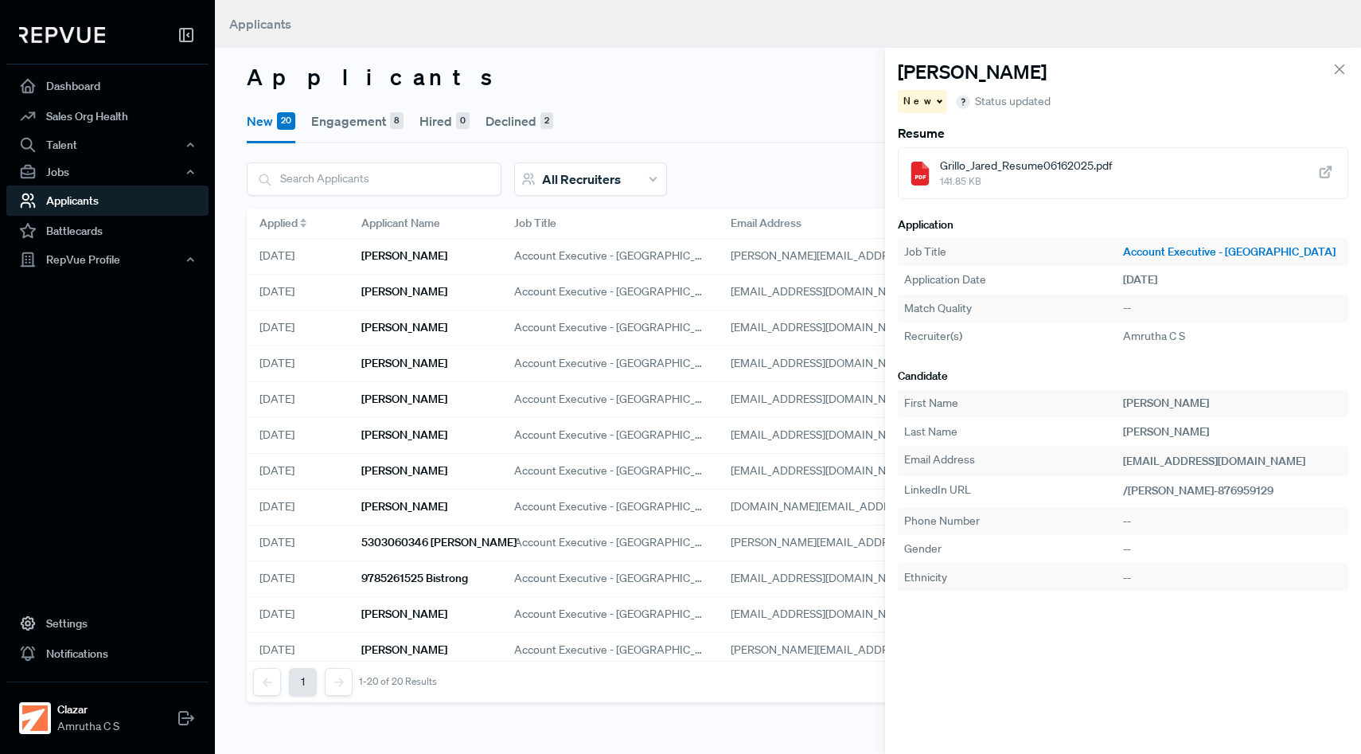
click at [1330, 170] on use at bounding box center [1325, 172] width 10 height 10
click at [934, 100] on span at bounding box center [938, 100] width 8 height 2
click at [931, 135] on span "Engagement" at bounding box center [942, 130] width 64 height 14
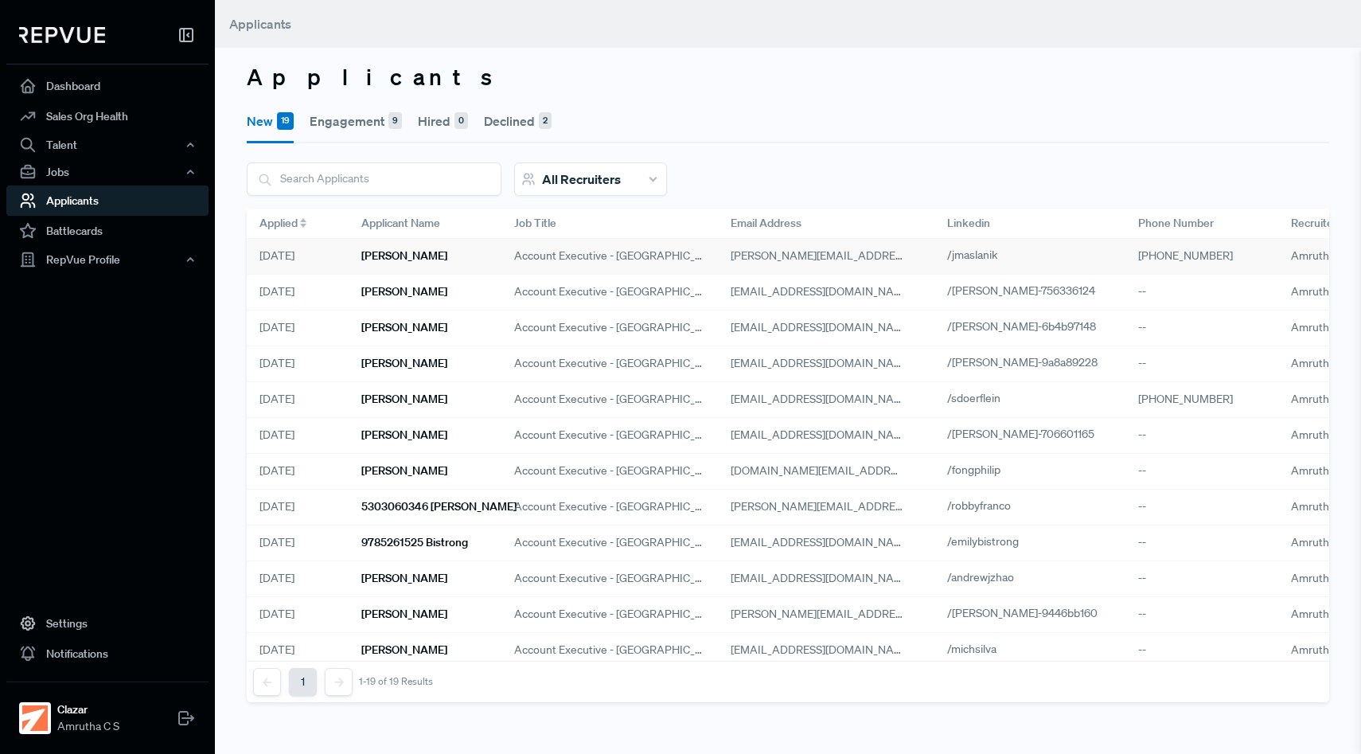
click at [411, 258] on h6 "[PERSON_NAME]" at bounding box center [404, 256] width 86 height 14
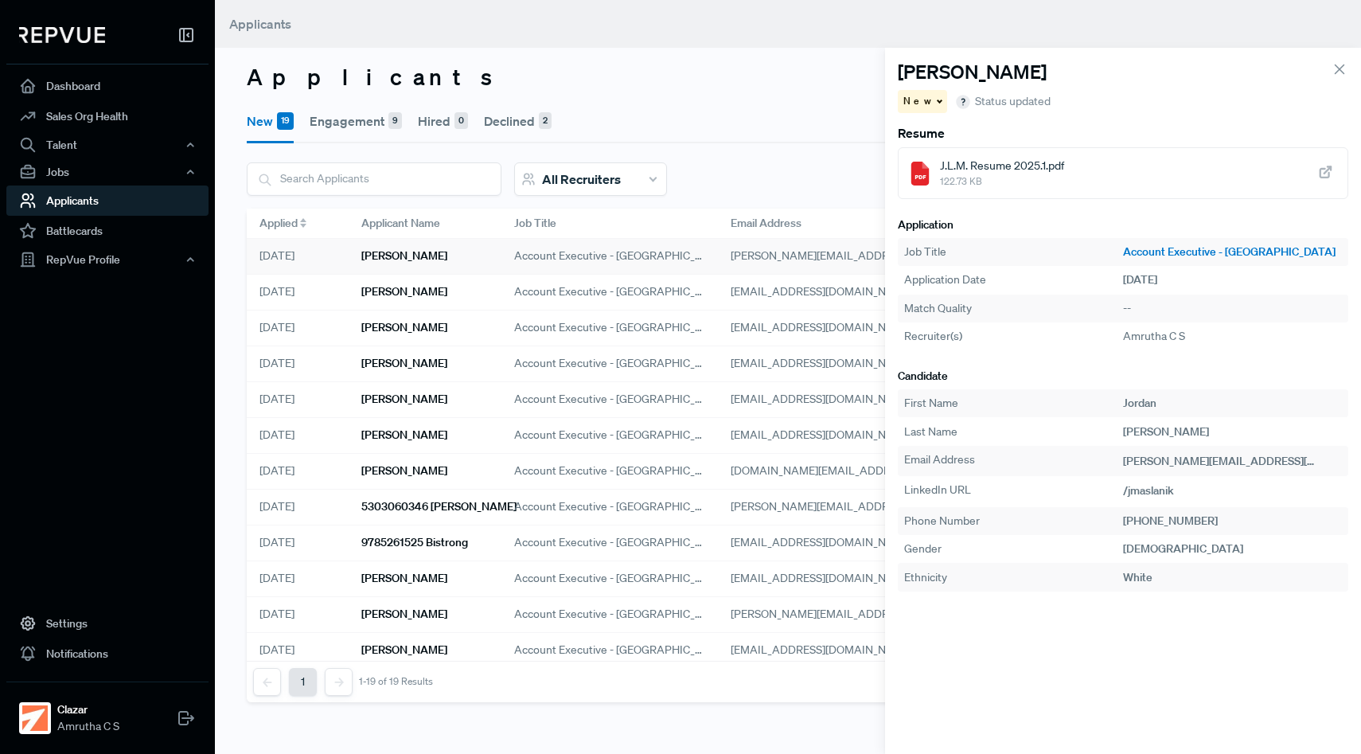
click at [1317, 169] on icon at bounding box center [1325, 173] width 18 height 18
click at [673, 256] on div "Account Executive - [GEOGRAPHIC_DATA]" at bounding box center [609, 257] width 216 height 36
click at [918, 103] on span "New" at bounding box center [918, 101] width 31 height 14
click at [942, 182] on span "Hire unsuccessful" at bounding box center [955, 183] width 90 height 14
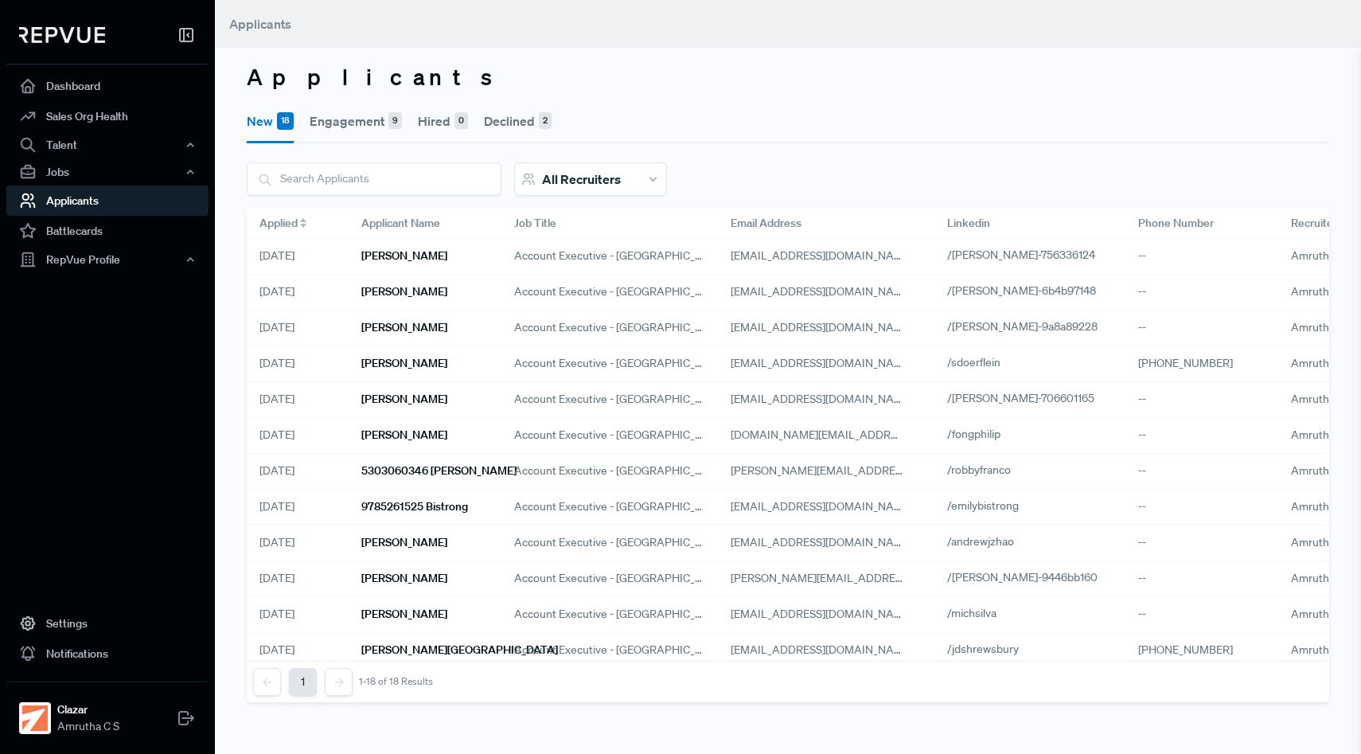
click at [349, 123] on button "Engagement 9" at bounding box center [356, 121] width 92 height 45
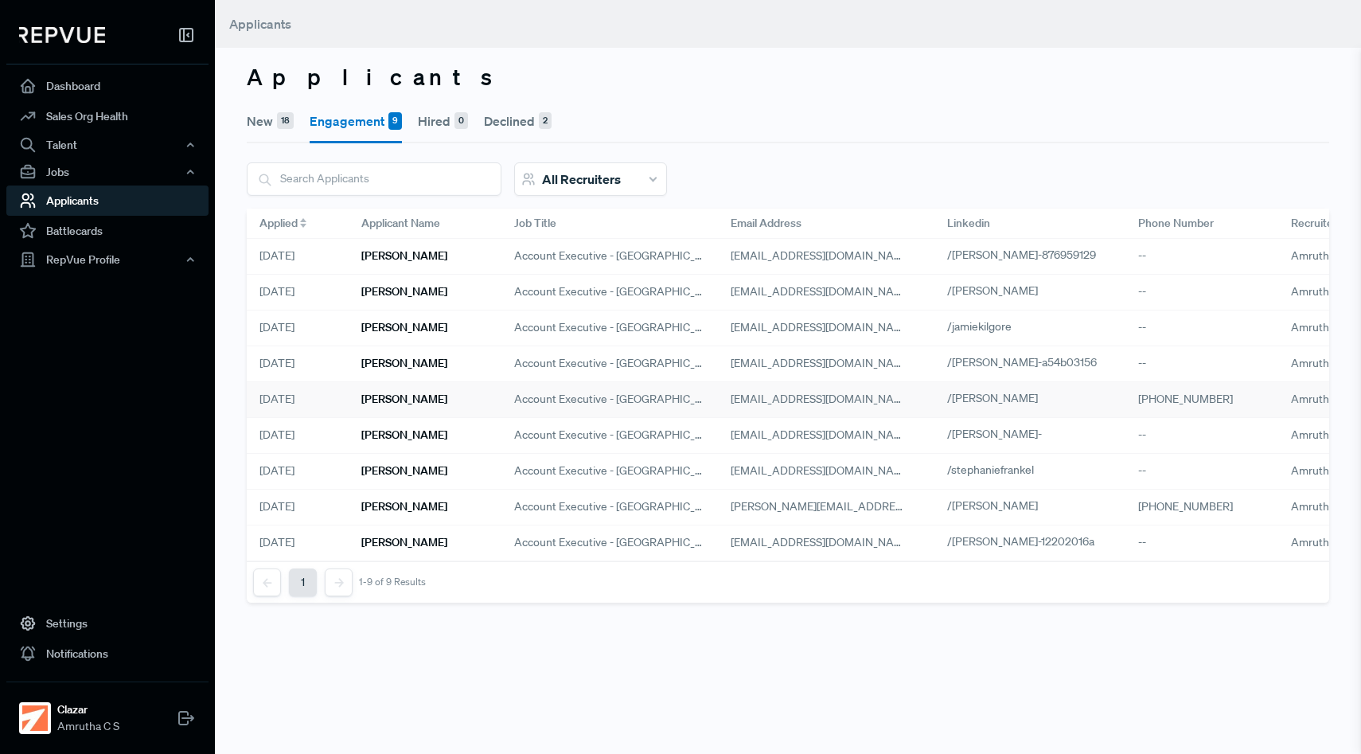
click at [337, 400] on div "[DATE]" at bounding box center [298, 400] width 102 height 36
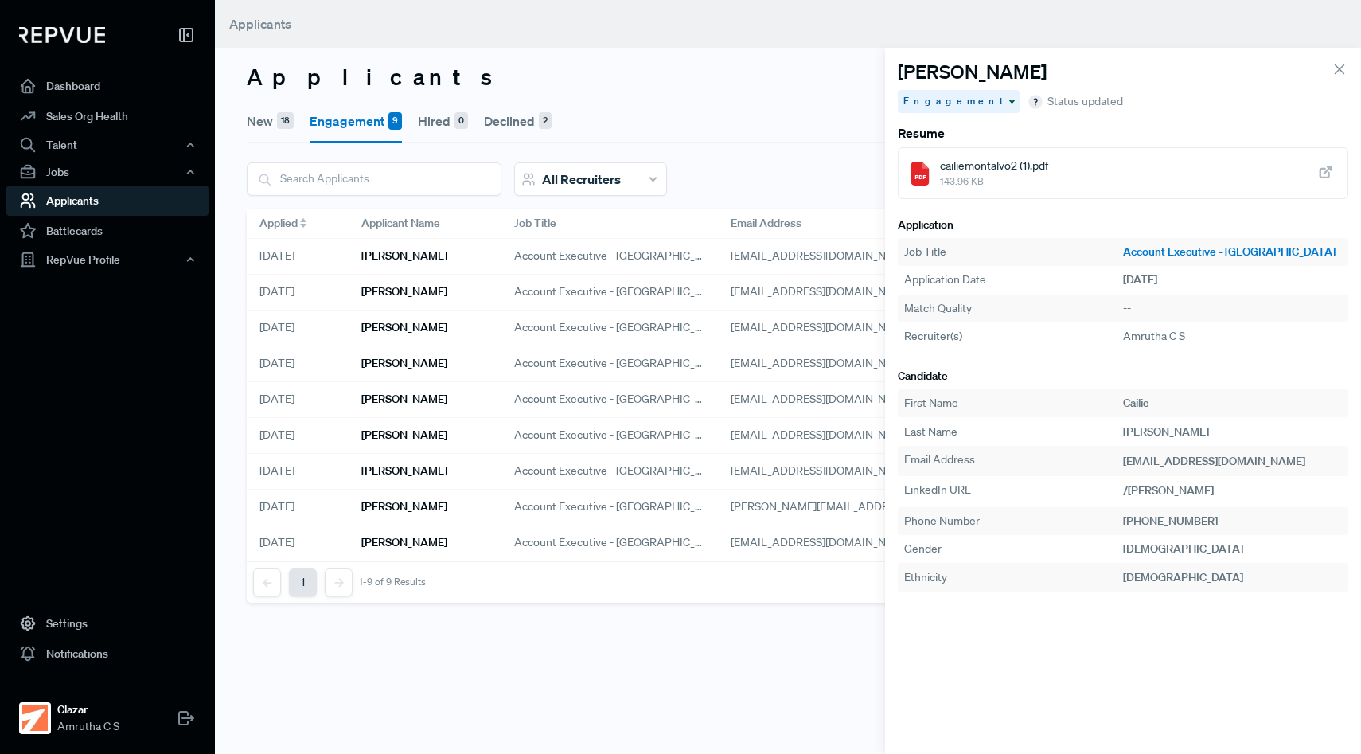
click at [945, 103] on span "Engagement" at bounding box center [954, 101] width 103 height 14
click at [939, 187] on span "Hire unsuccessful" at bounding box center [955, 183] width 90 height 14
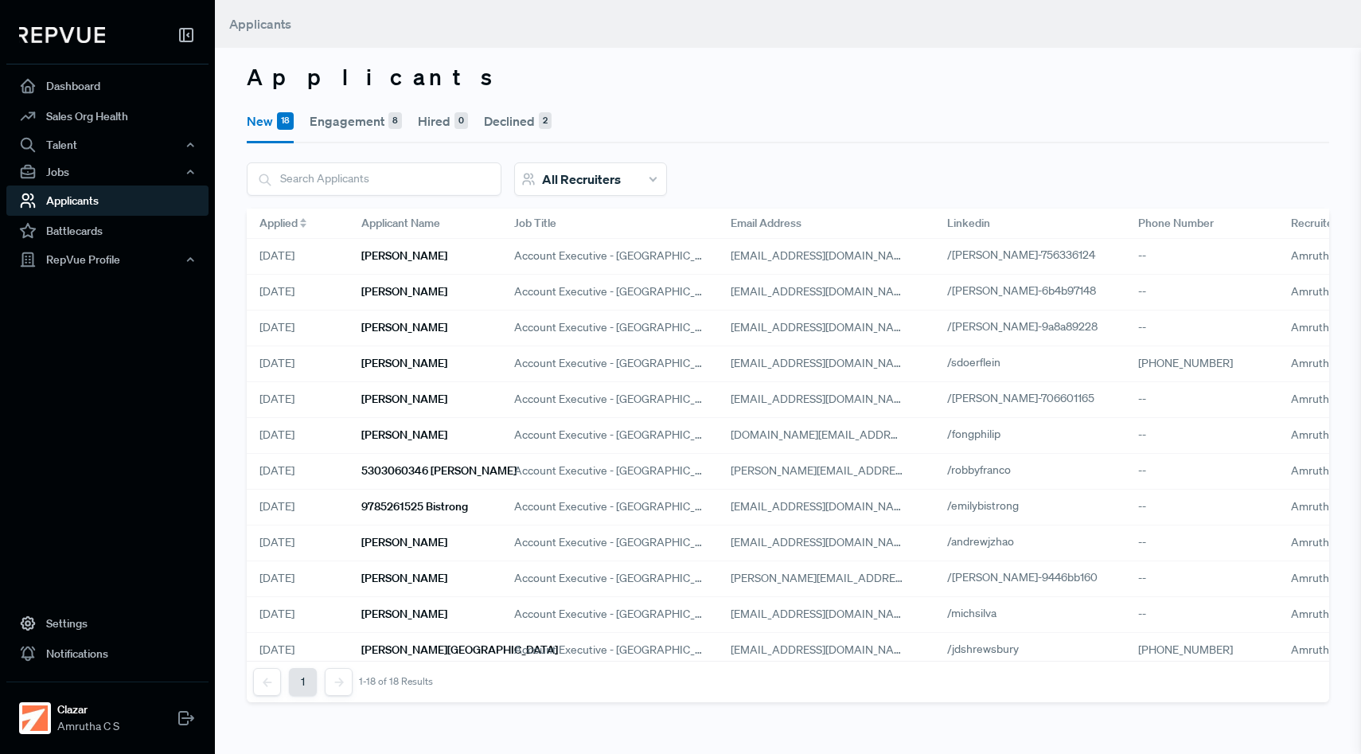
click at [528, 121] on button "Declined 2" at bounding box center [518, 121] width 68 height 45
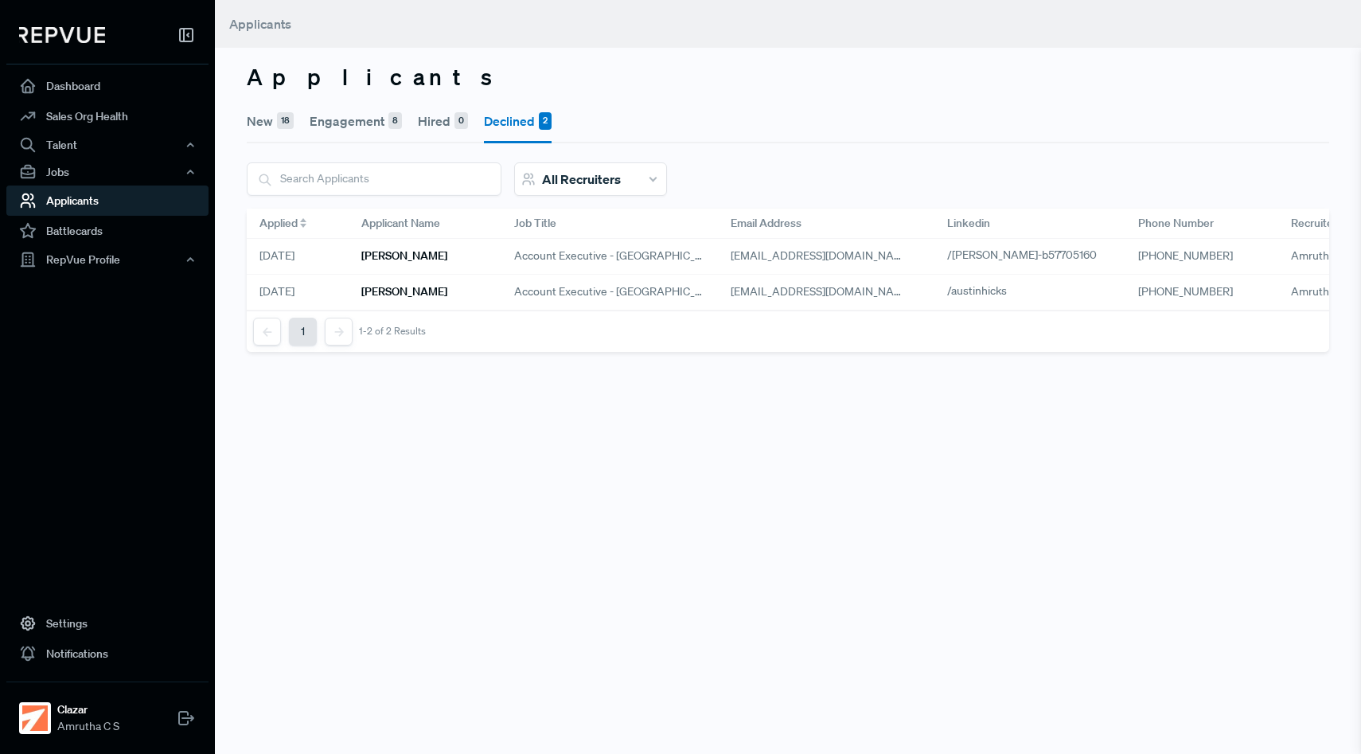
click at [437, 130] on button "Hired 0" at bounding box center [443, 121] width 50 height 45
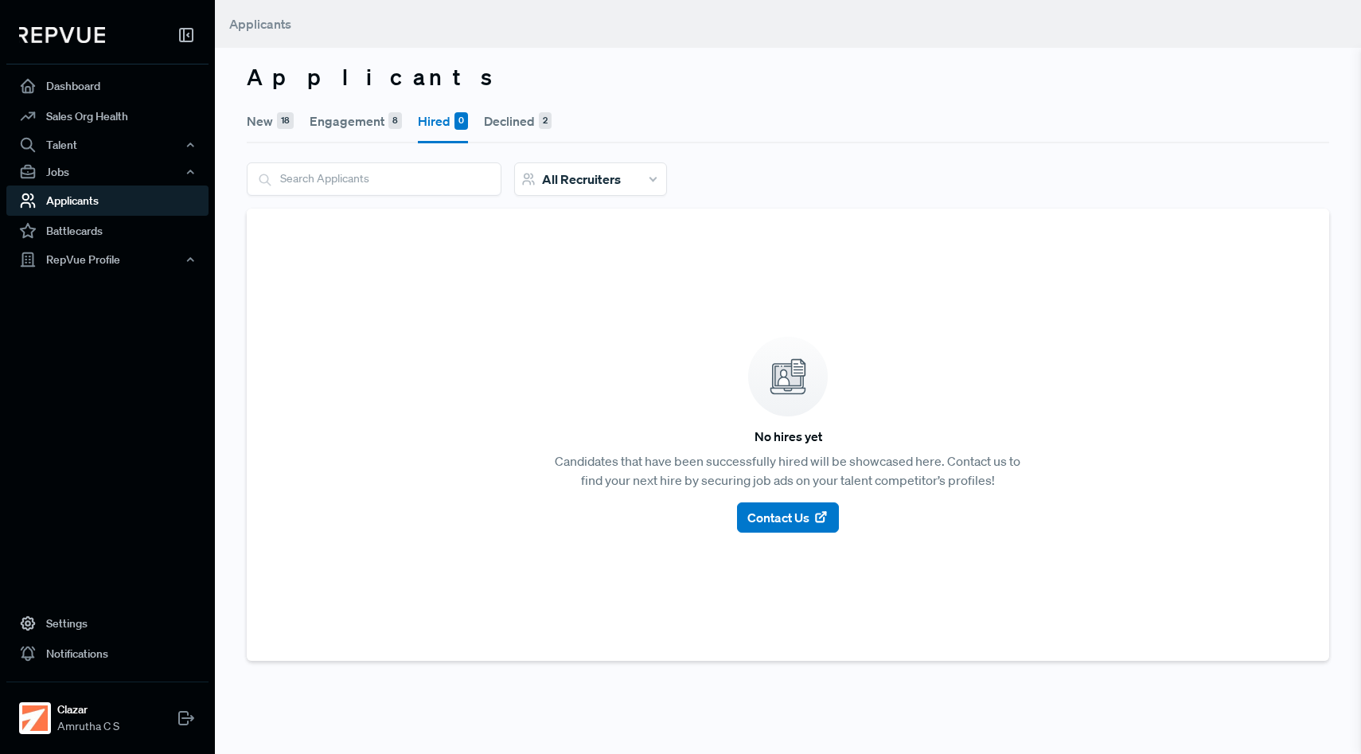
click at [358, 129] on button "Engagement 8" at bounding box center [356, 121] width 92 height 45
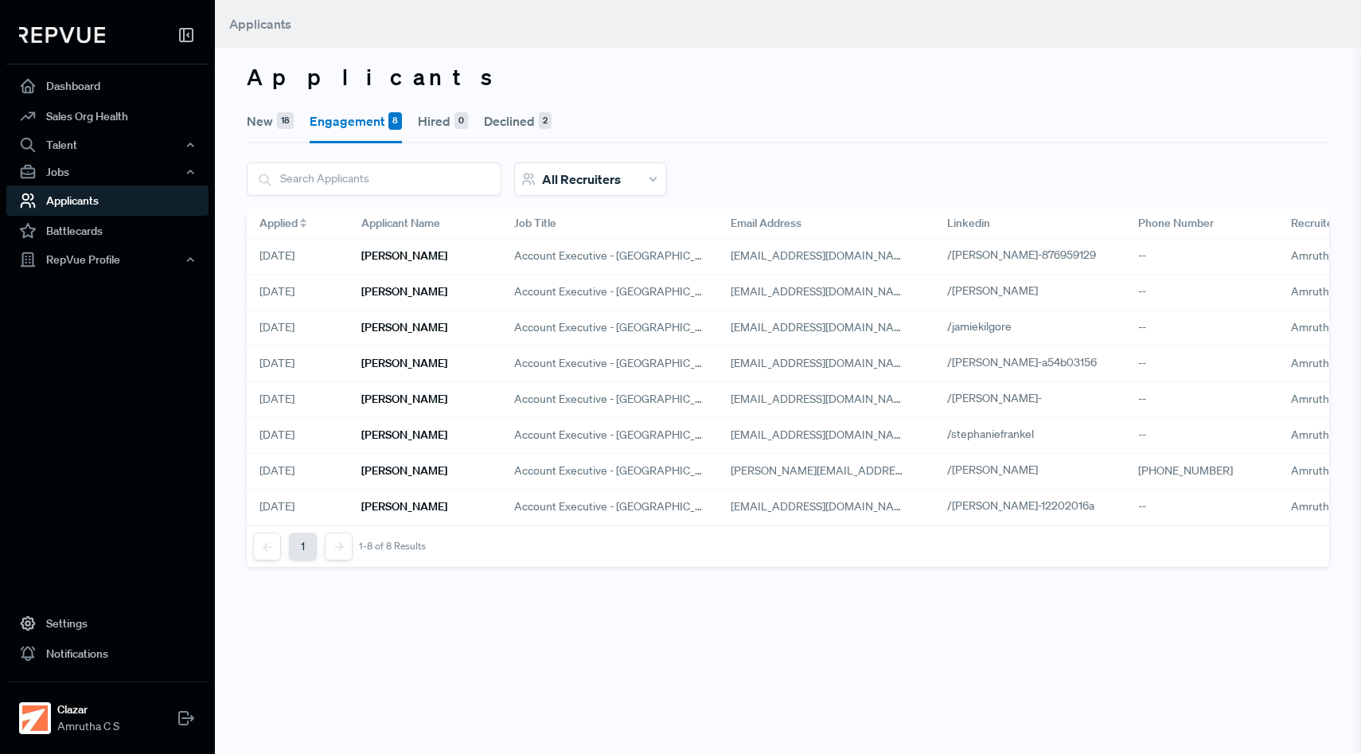
click at [614, 185] on span "All Recruiters" at bounding box center [581, 179] width 79 height 16
click at [649, 178] on div "All Recruiters" at bounding box center [590, 178] width 153 height 33
click at [259, 126] on button "New 18" at bounding box center [270, 121] width 47 height 45
